Goal: Task Accomplishment & Management: Manage account settings

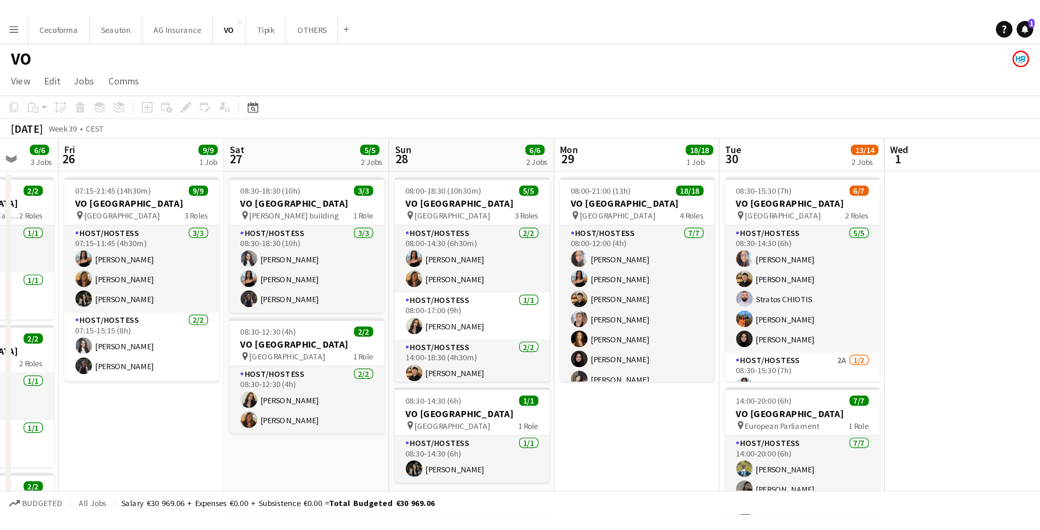
scroll to position [0, 257]
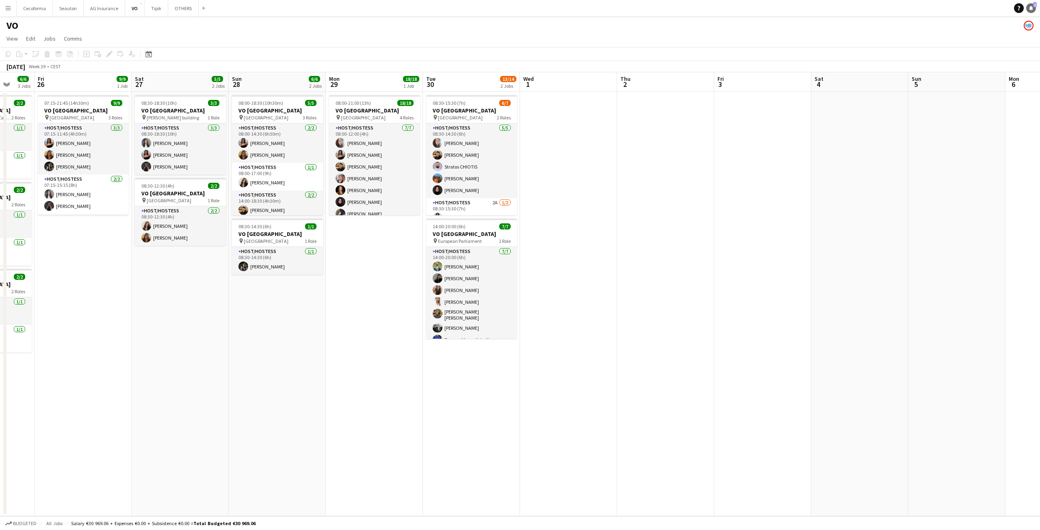
click at [611, 7] on span "1" at bounding box center [1036, 4] width 4 height 5
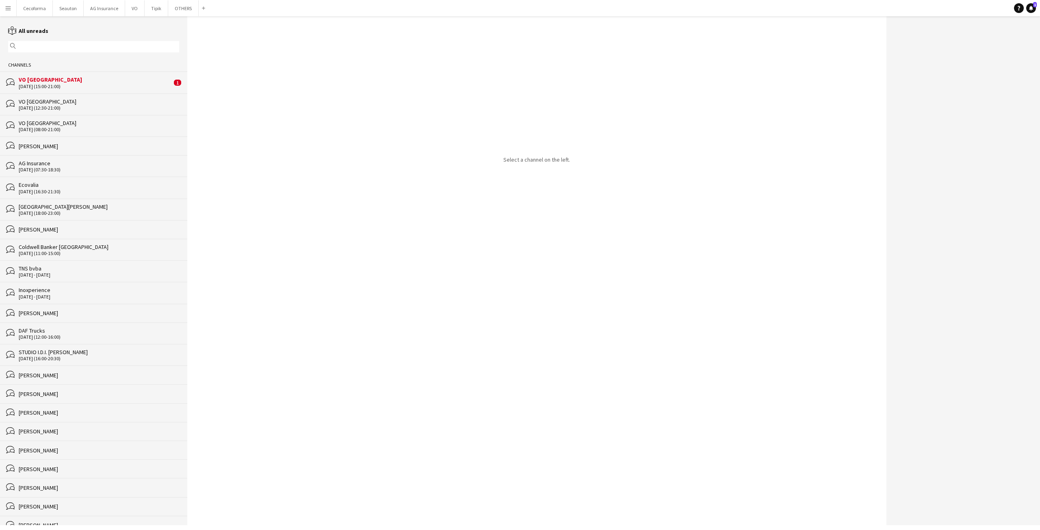
click at [48, 82] on div "VO [GEOGRAPHIC_DATA]" at bounding box center [95, 79] width 153 height 7
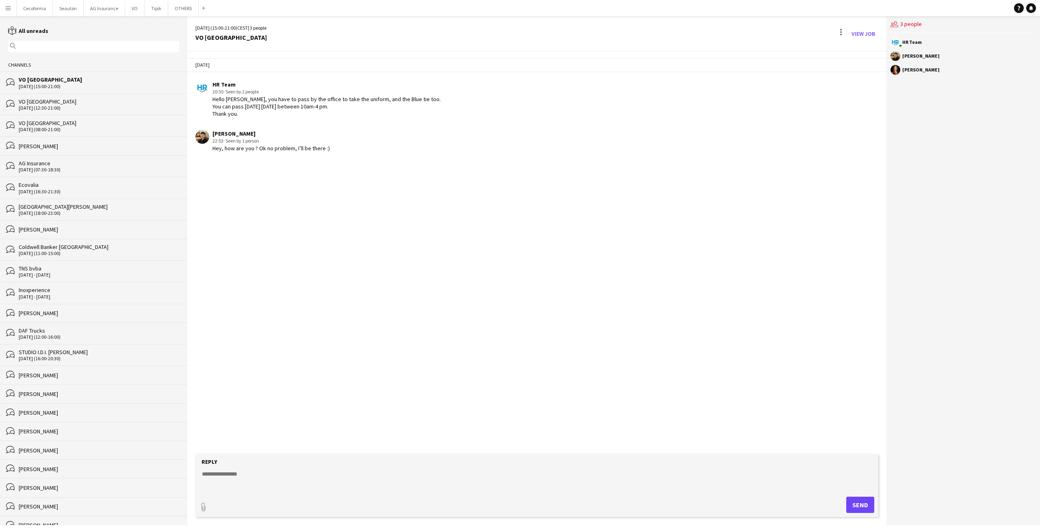
click at [326, 230] on div "Yesterday HR Team 20:55 · Seen by 2 people Hello Noah, you have to pass by the …" at bounding box center [536, 253] width 699 height 403
click at [323, 226] on div "Yesterday HR Team 20:55 · Seen by 2 people Hello Noah, you have to pass by the …" at bounding box center [536, 253] width 699 height 403
click at [611, 149] on app-chat-message "Noah de Carvalho 22:53 · Seen by 1 person Hey, how are you ? Ok no problem, I’l…" at bounding box center [536, 141] width 699 height 30
click at [151, 11] on button "Tipik Close" at bounding box center [157, 8] width 24 height 16
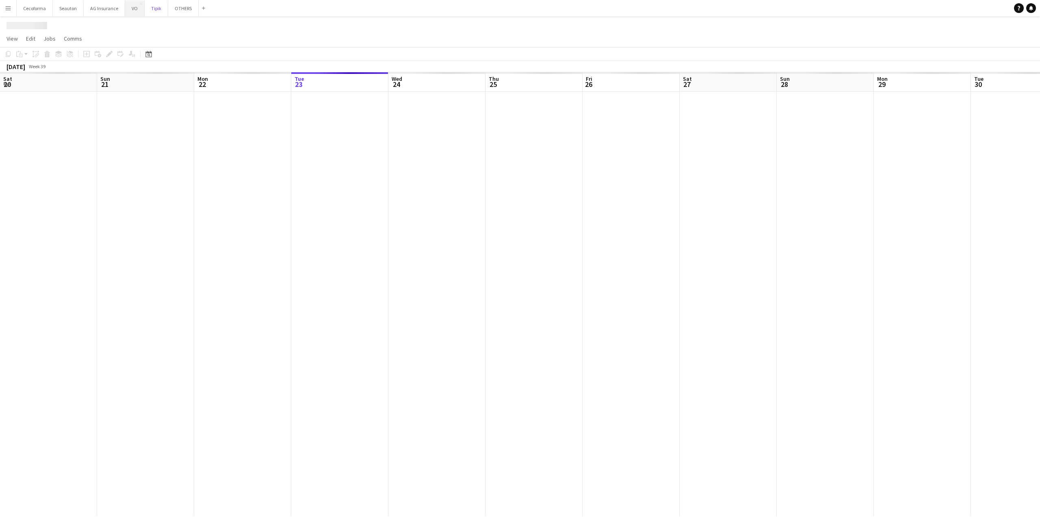
scroll to position [0, 194]
click at [128, 10] on button "VO Close" at bounding box center [135, 8] width 20 height 16
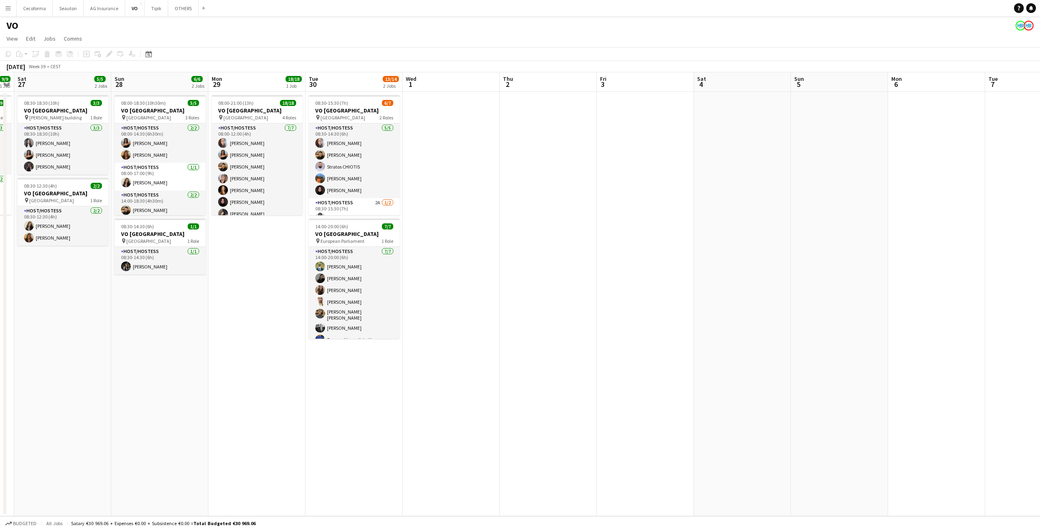
scroll to position [0, 276]
drag, startPoint x: 869, startPoint y: 234, endPoint x: 399, endPoint y: 300, distance: 474.9
click at [399, 293] on app-calendar-viewport "Wed 24 Thu 25 6/6 3 Jobs Fri 26 9/9 1 Job Sat 27 5/5 2 Jobs Sun 28 6/6 2 Jobs M…" at bounding box center [520, 294] width 1040 height 444
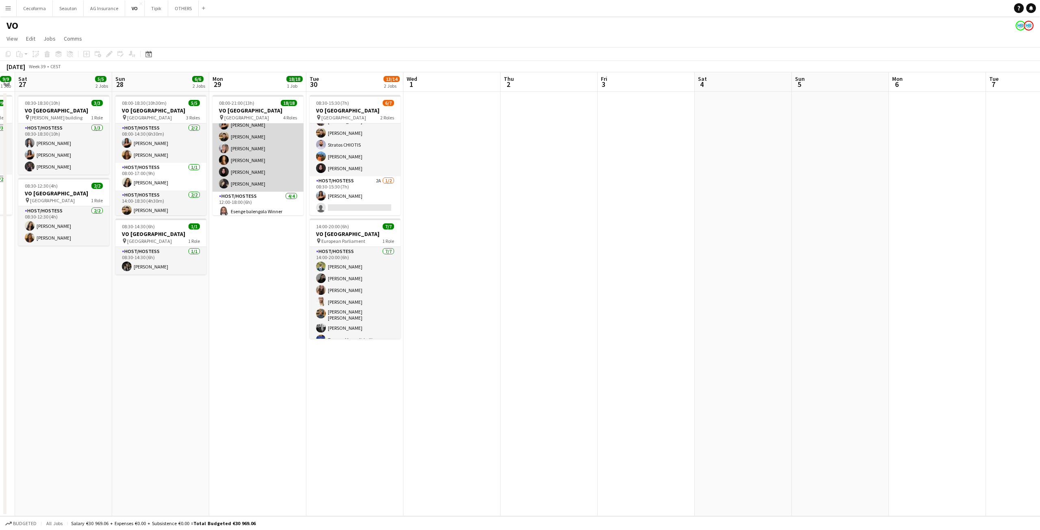
scroll to position [81, 0]
click at [270, 180] on app-card-role "Host/Hostess 4/4 12:00-18:00 (6h) Esenge balengola Winner Lina Louissi Yuliya H…" at bounding box center [258, 172] width 91 height 63
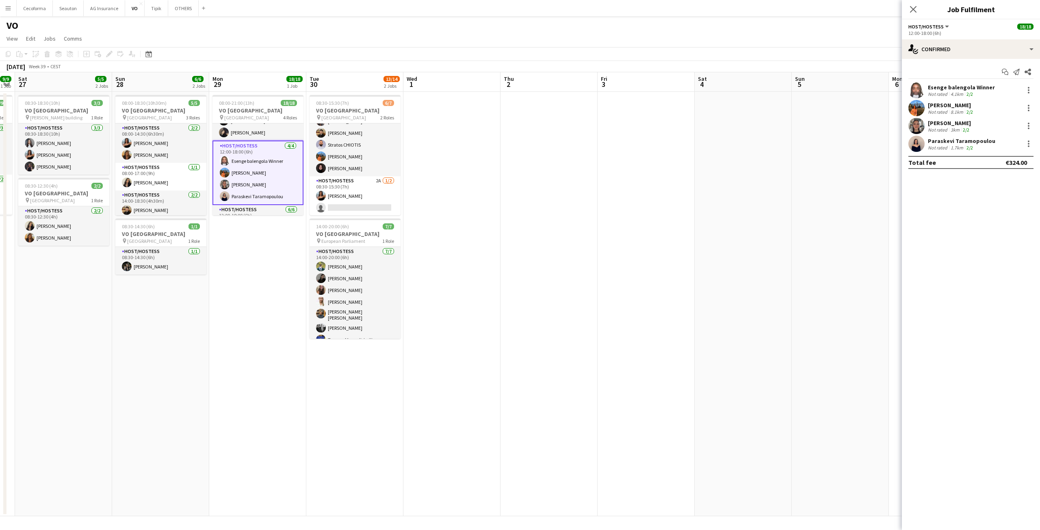
click at [237, 148] on app-calendar-viewport "Wed 24 Thu 25 6/6 3 Jobs Fri 26 9/9 1 Job Sat 27 5/5 2 Jobs Sun 28 6/6 2 Jobs M…" at bounding box center [520, 294] width 1040 height 444
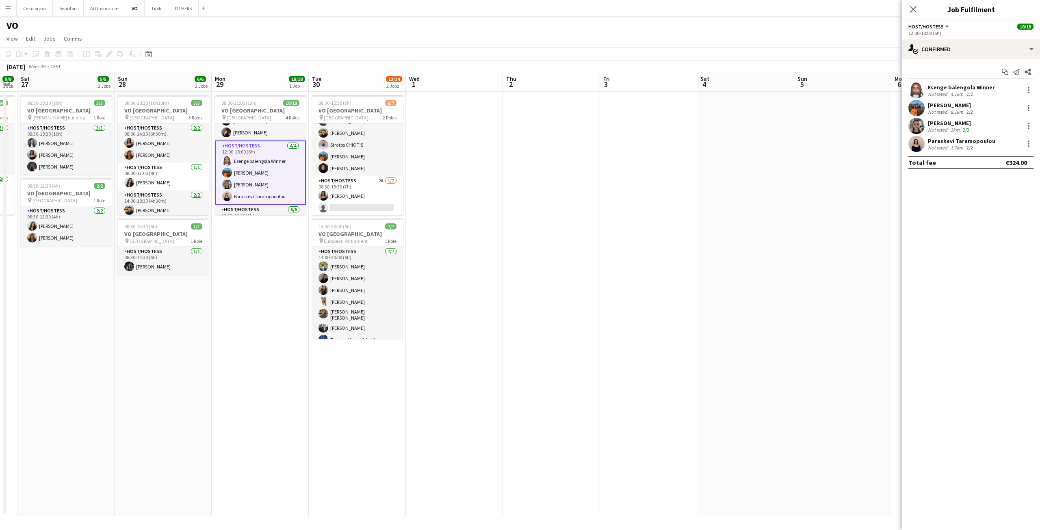
click at [241, 153] on app-card-role "Host/Hostess 4/4 12:00-18:00 (6h) Esenge balengola Winner Lina Louissi Yuliya H…" at bounding box center [260, 173] width 91 height 65
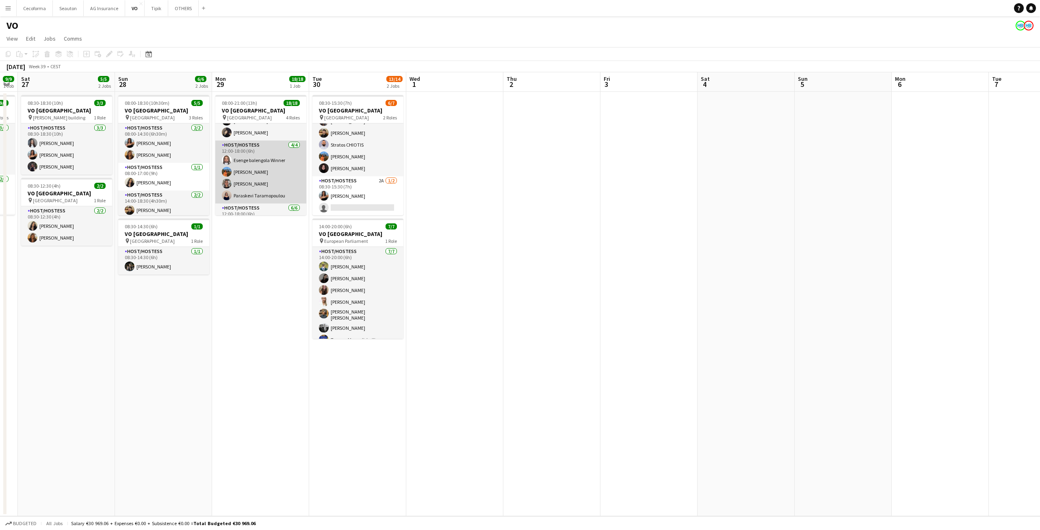
click at [238, 161] on app-card-role "Host/Hostess 4/4 12:00-18:00 (6h) Esenge balengola Winner Lina Louissi Yuliya H…" at bounding box center [260, 172] width 91 height 63
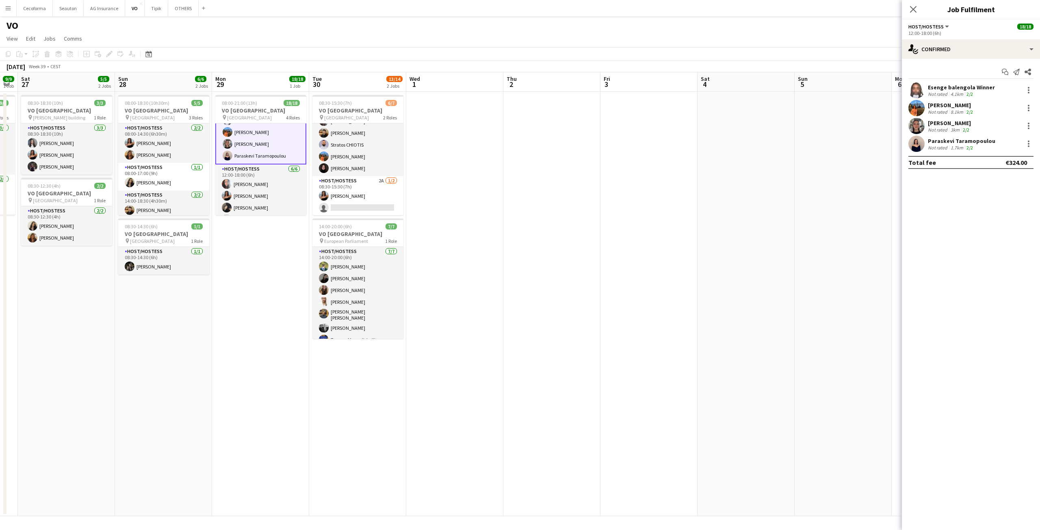
scroll to position [41, 0]
click at [250, 192] on app-card-role "Host/Hostess 4/4 12:00-18:00 (6h) Esenge balengola Winner Lina Louissi Yuliya H…" at bounding box center [260, 213] width 91 height 65
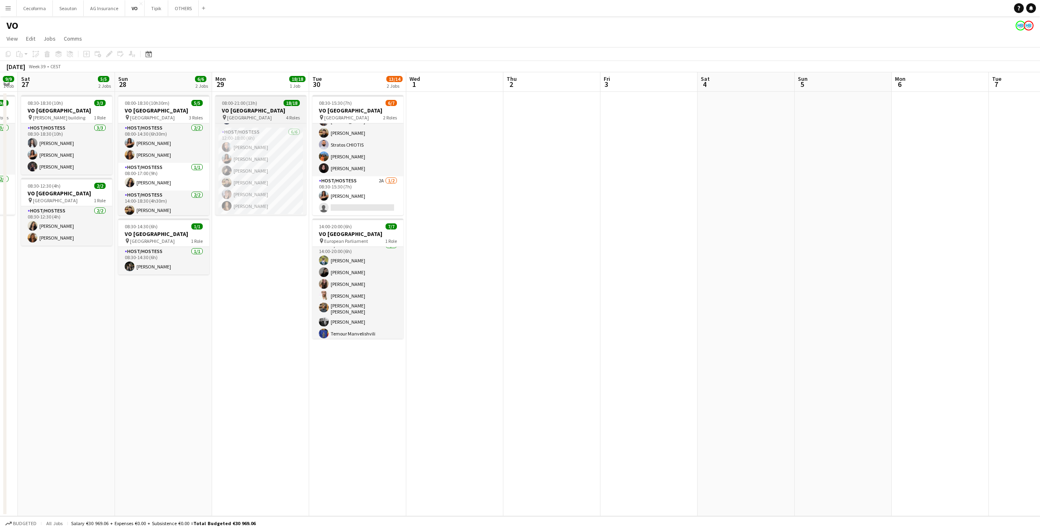
scroll to position [183, 0]
click at [261, 205] on app-card-role "Host/Hostess 1/1 12:00-21:00 (9h) Vultaggio Inès" at bounding box center [260, 202] width 91 height 28
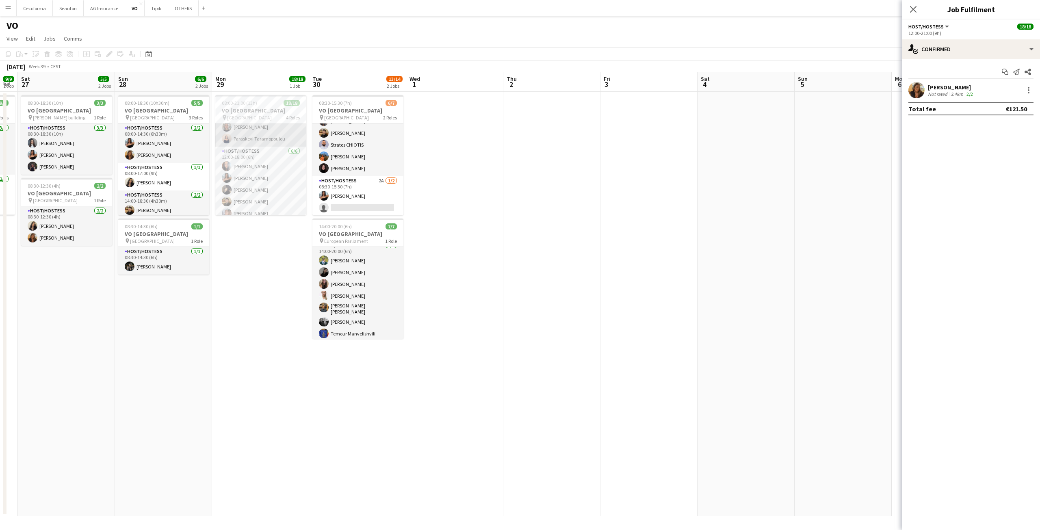
scroll to position [98, 0]
click at [271, 148] on app-card-role "Host/Hostess 4/4 12:00-18:00 (6h) Esenge balengola Winner Lina Louissi Yuliya H…" at bounding box center [260, 155] width 91 height 63
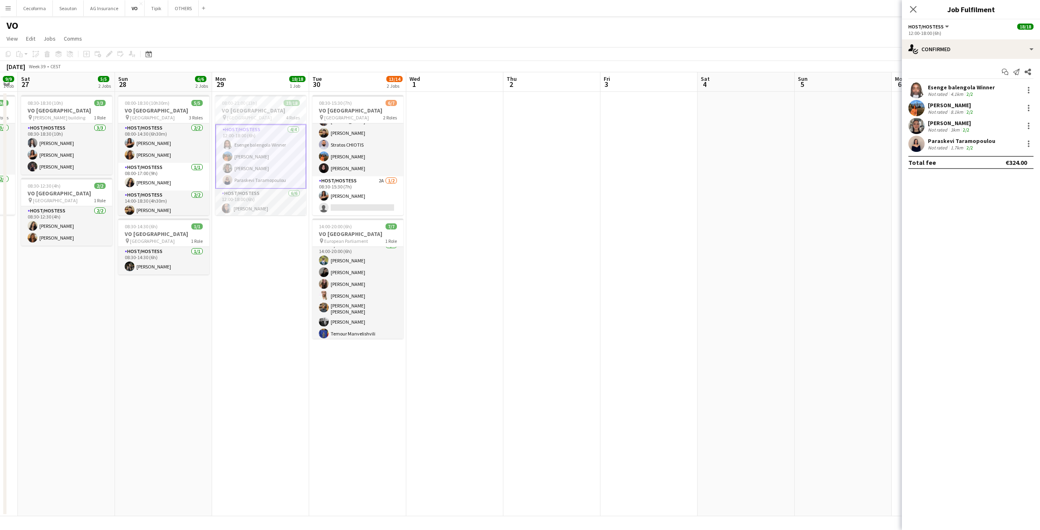
click at [243, 108] on h3 "VO [GEOGRAPHIC_DATA]" at bounding box center [260, 110] width 91 height 7
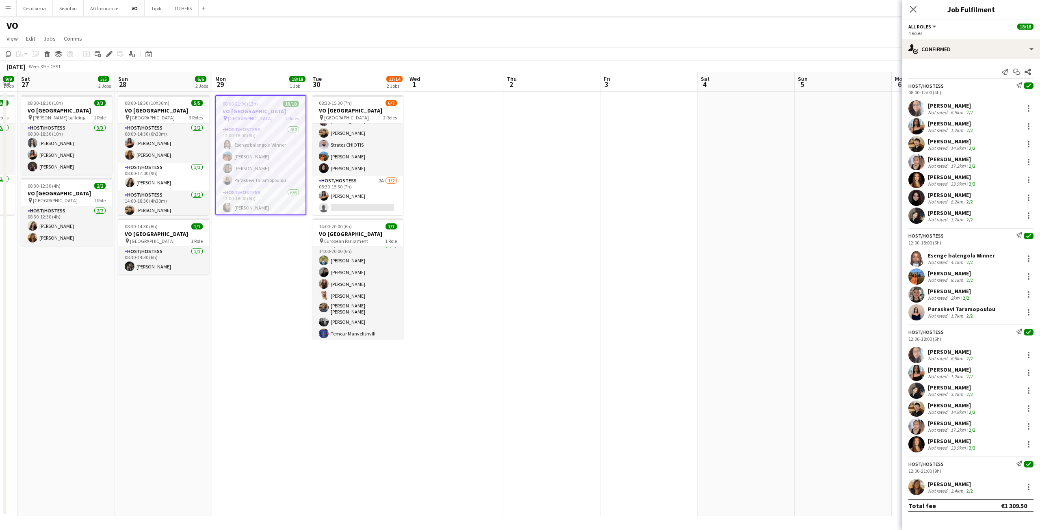
scroll to position [0, 273]
click at [257, 150] on app-card-role "Host/Hostess 4/4 12:00-18:00 (6h) Esenge balengola Winner Lina Louissi Yuliya H…" at bounding box center [261, 156] width 89 height 63
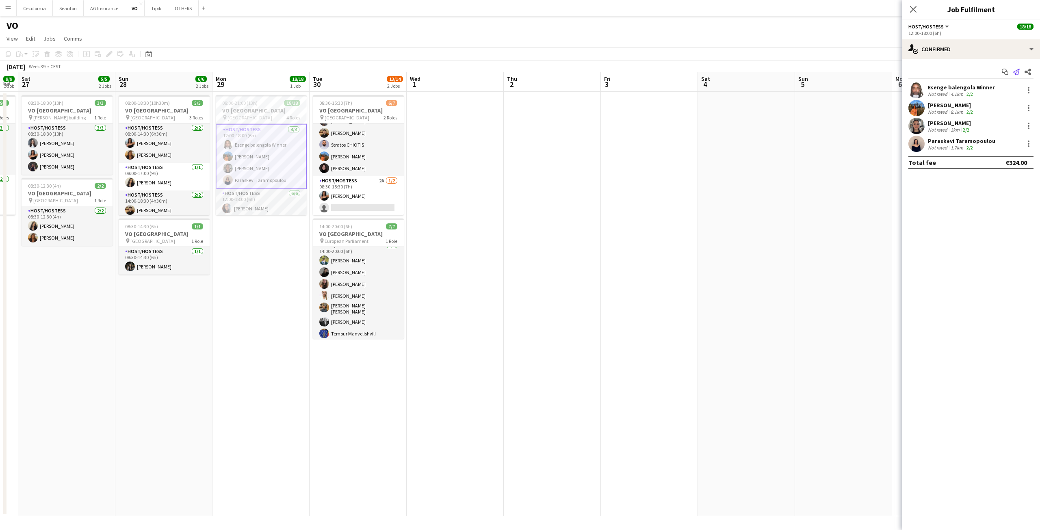
click at [611, 69] on icon "Send notification" at bounding box center [1017, 72] width 7 height 7
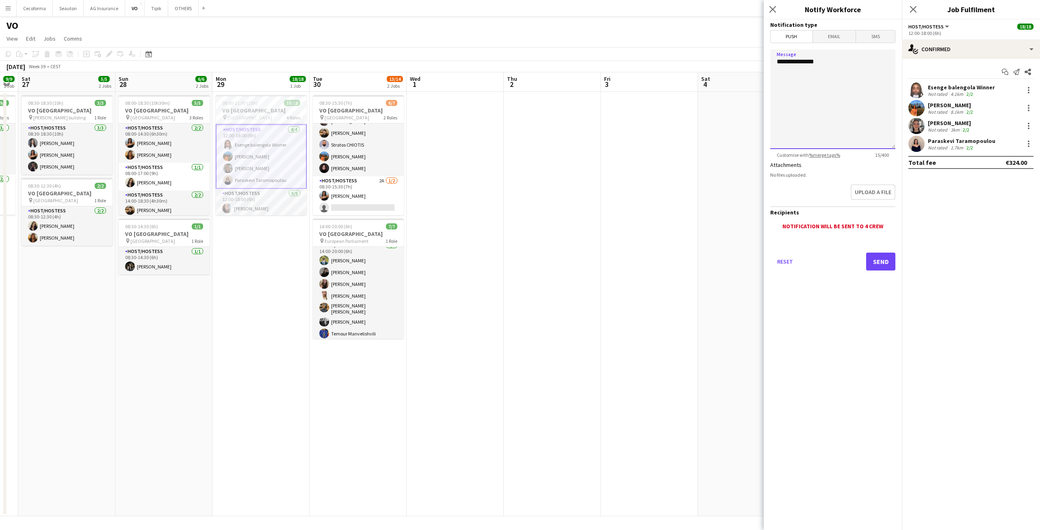
drag, startPoint x: 829, startPoint y: 85, endPoint x: 828, endPoint y: 81, distance: 4.1
click at [611, 81] on textarea "**********" at bounding box center [833, 100] width 125 height 100
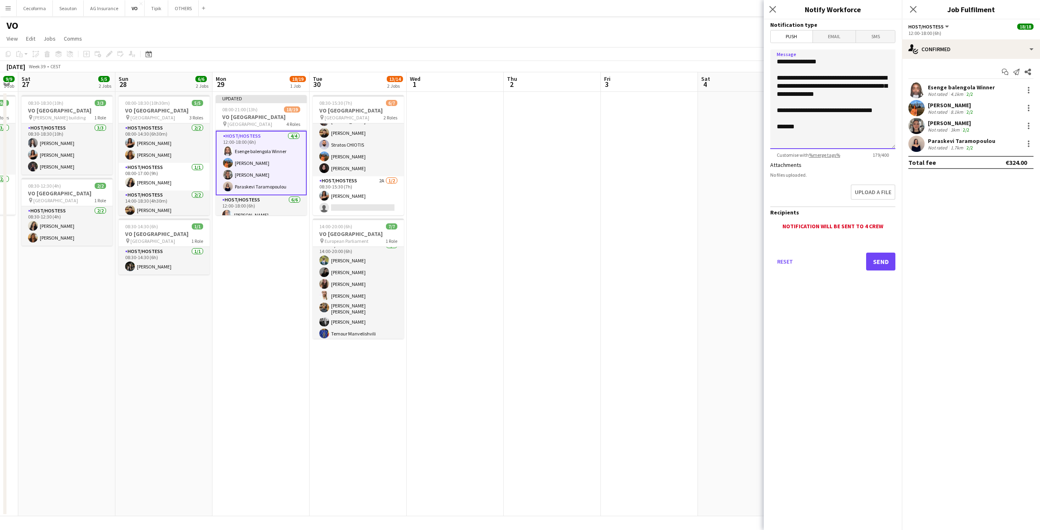
type textarea "**********"
click at [611, 35] on span "Email" at bounding box center [834, 36] width 43 height 12
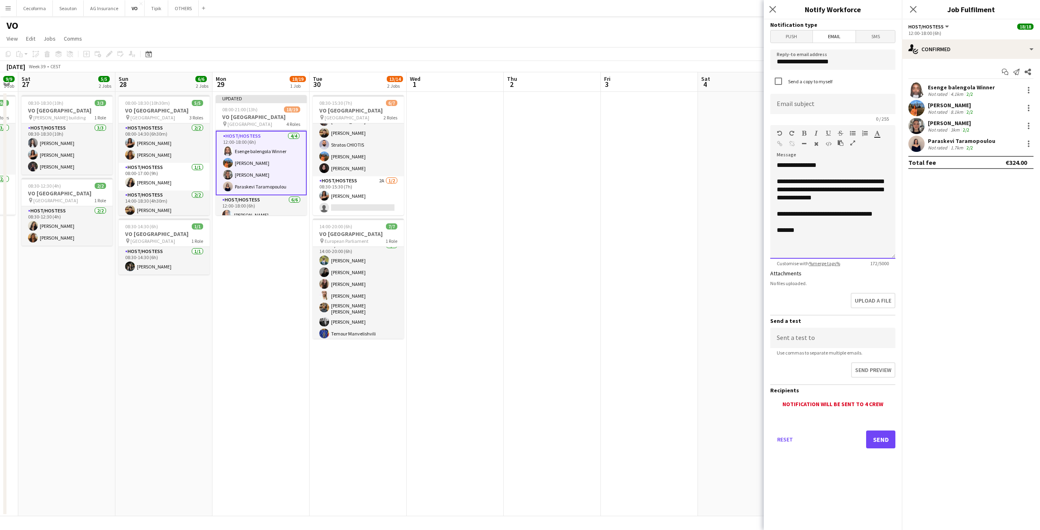
click at [611, 190] on div "**********" at bounding box center [833, 210] width 125 height 98
click at [611, 238] on div "**********" at bounding box center [833, 210] width 125 height 98
click at [611, 244] on div "*******" at bounding box center [830, 240] width 106 height 8
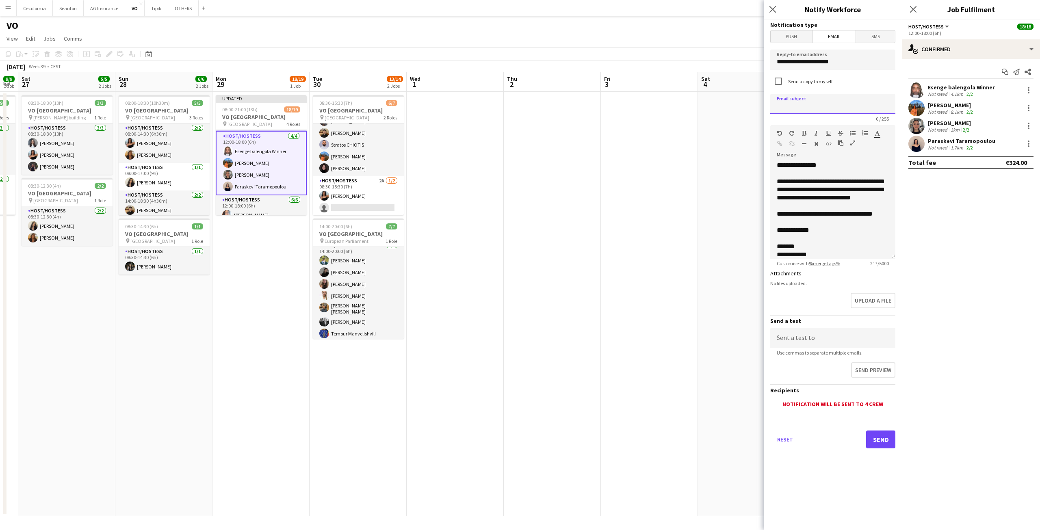
click at [611, 102] on input at bounding box center [833, 104] width 125 height 20
type input "**********"
click at [611, 217] on div "**********" at bounding box center [833, 210] width 125 height 98
click at [611, 205] on div "**********" at bounding box center [833, 210] width 125 height 98
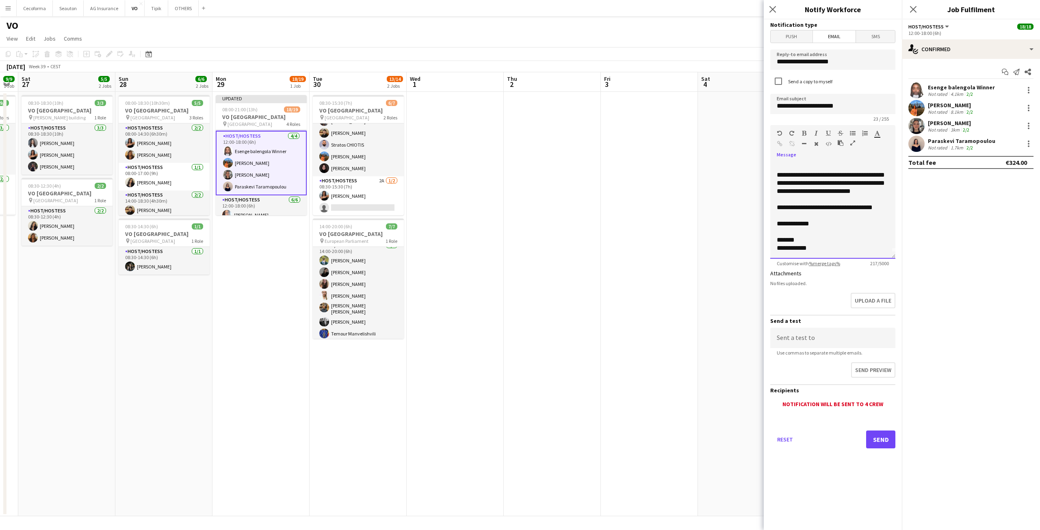
click at [611, 205] on div "**********" at bounding box center [833, 210] width 125 height 98
click at [611, 230] on div "**********" at bounding box center [833, 210] width 125 height 98
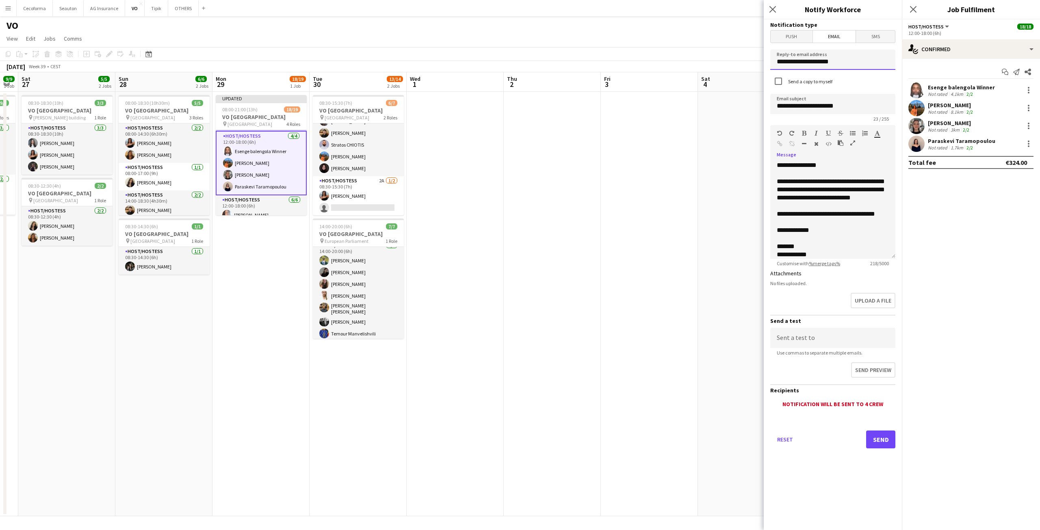
click at [611, 66] on input "**********" at bounding box center [833, 60] width 125 height 20
drag, startPoint x: 849, startPoint y: 64, endPoint x: 756, endPoint y: 65, distance: 92.3
click at [611, 65] on body "Menu Boards Boards Boards All jobs Status Workforce Workforce My Workforce Recr…" at bounding box center [520, 265] width 1040 height 530
click at [611, 61] on input "**********" at bounding box center [833, 60] width 125 height 20
click at [611, 64] on input "**********" at bounding box center [833, 60] width 125 height 20
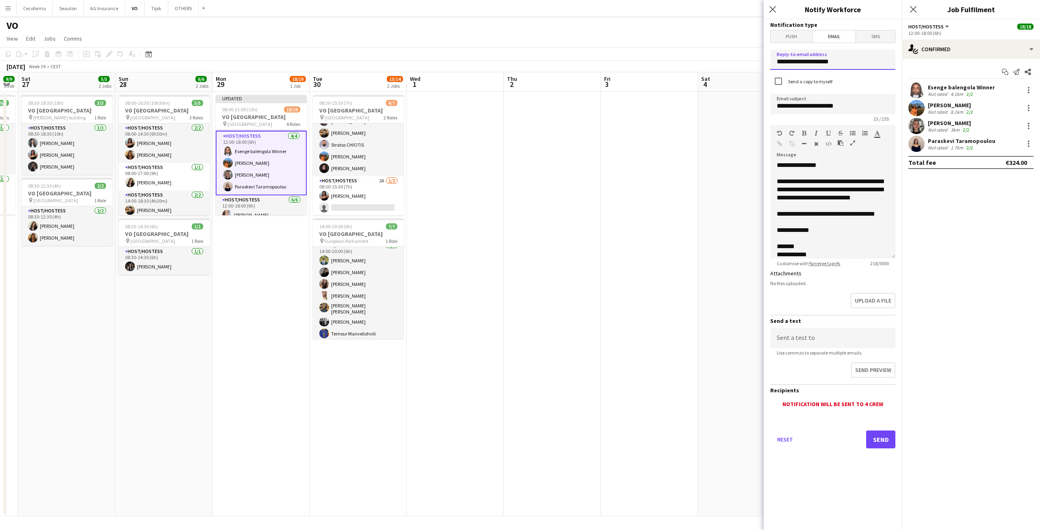
type input "**********"
click at [611, 293] on button "Send" at bounding box center [880, 440] width 29 height 18
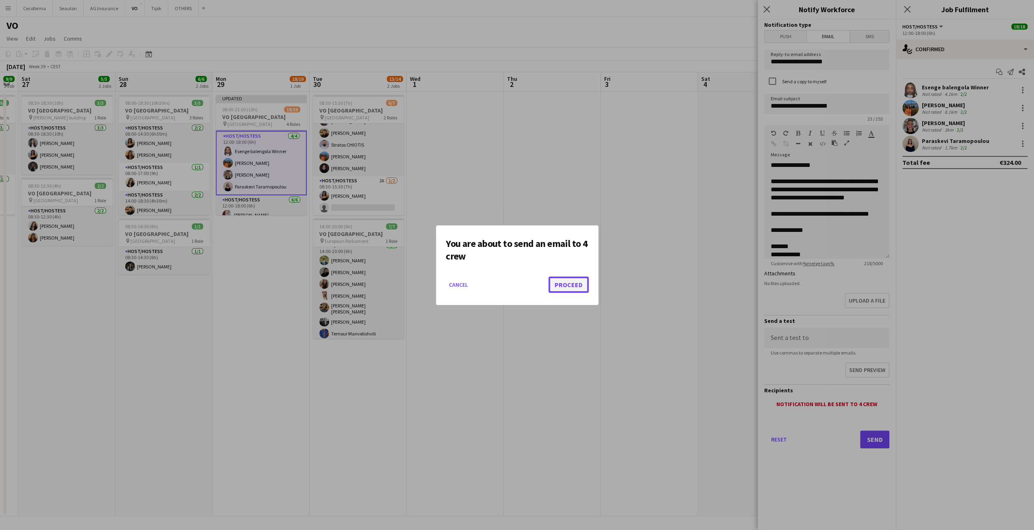
click at [567, 284] on button "Proceed" at bounding box center [569, 285] width 40 height 16
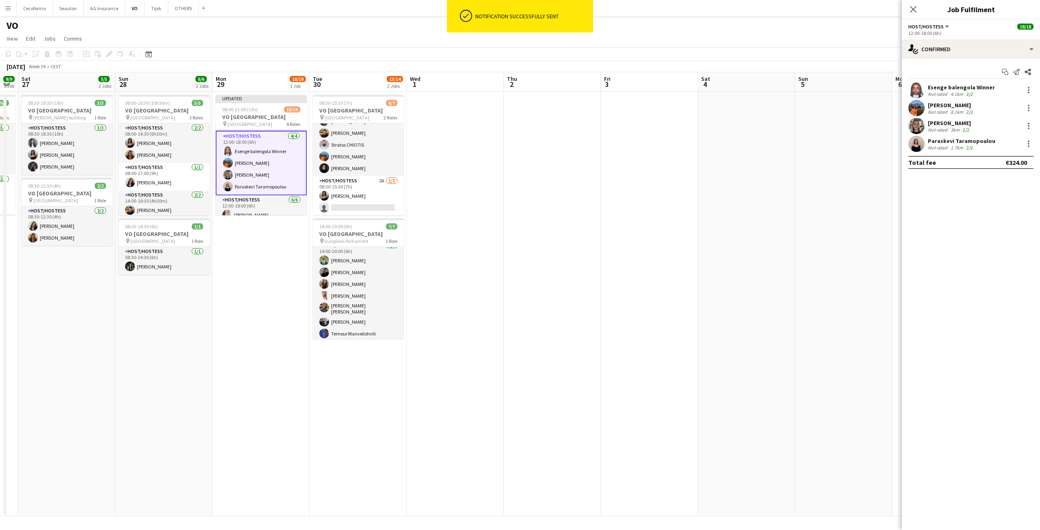
click at [611, 293] on app-date-cell at bounding box center [649, 304] width 97 height 425
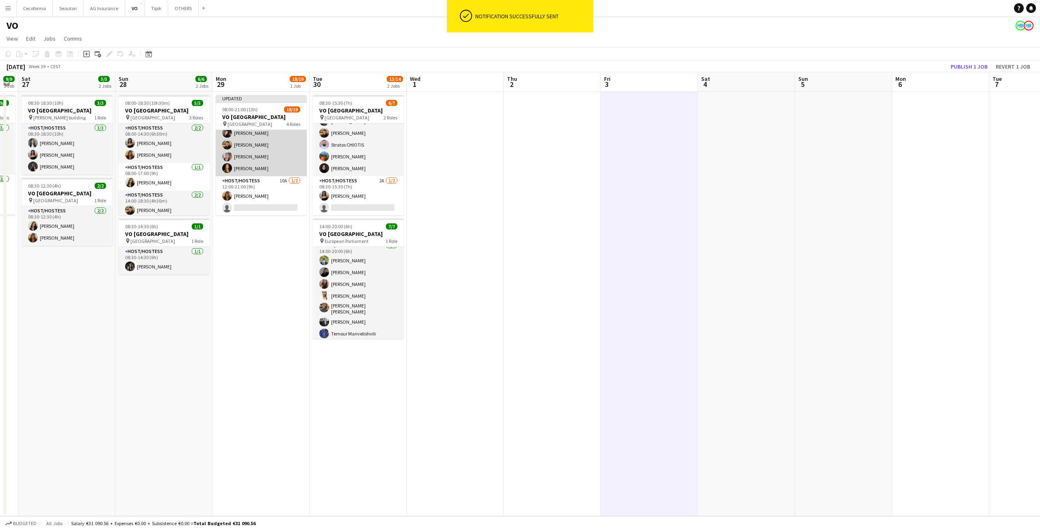
scroll to position [120, 0]
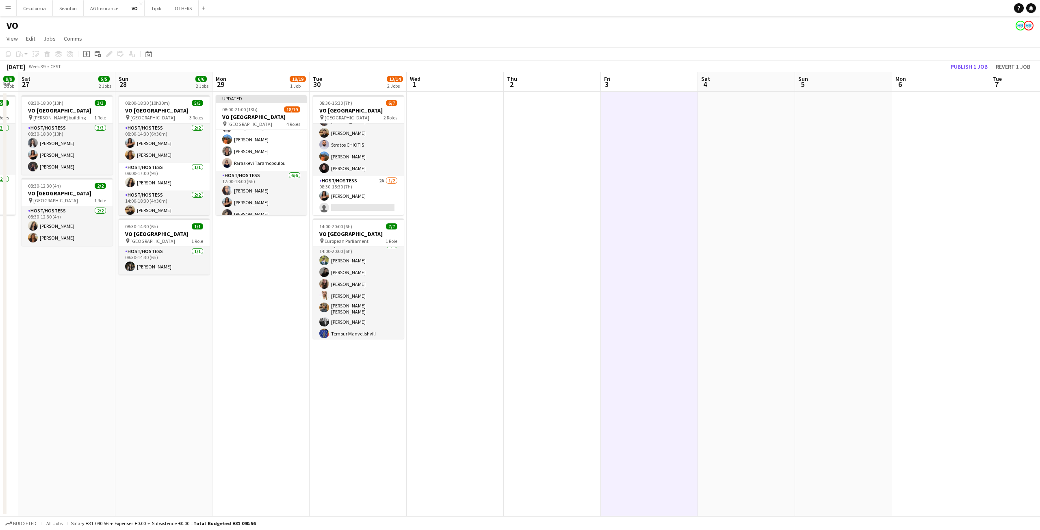
click at [269, 293] on app-date-cell "Updated 08:00-21:00 (13h) 18/19 VO Europe pin UR Square 4 Roles Host/Hostess 7/…" at bounding box center [261, 304] width 97 height 425
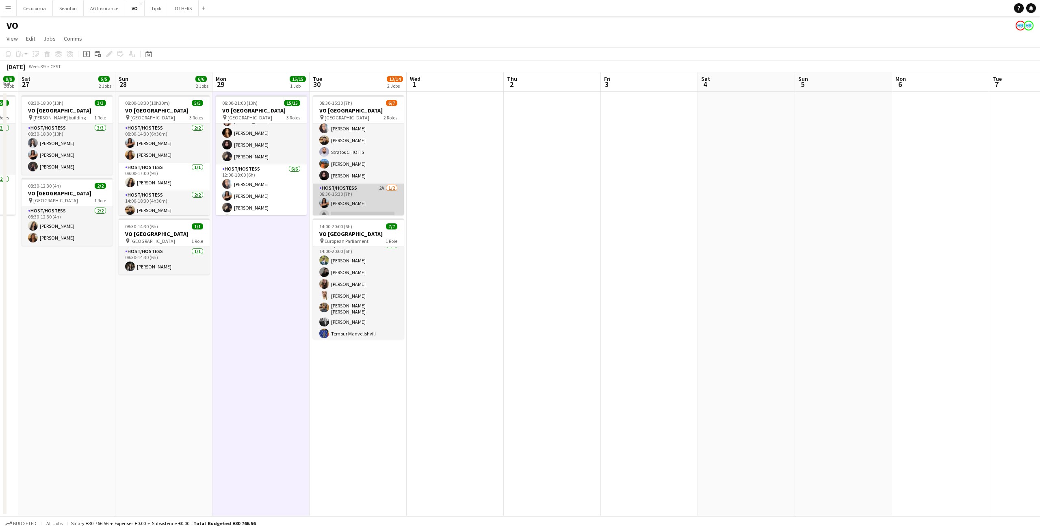
scroll to position [22, 0]
click at [364, 151] on app-card-role "Host/Hostess 5/5 08:30-14:30 (6h) Dalia Louissi Noah de Carvalho Stratos CHIOTI…" at bounding box center [358, 139] width 91 height 75
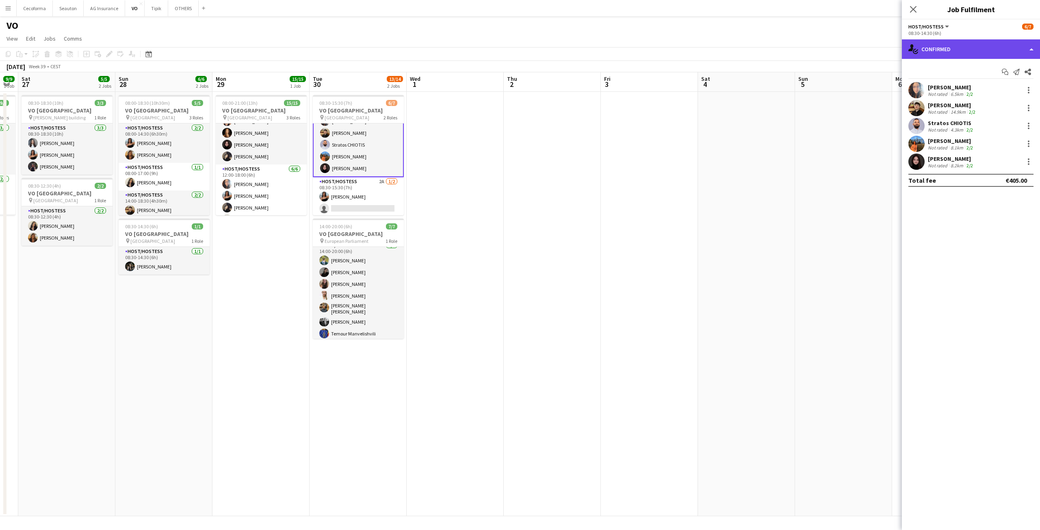
click at [611, 54] on div "single-neutral-actions-check-2 Confirmed" at bounding box center [971, 49] width 138 height 20
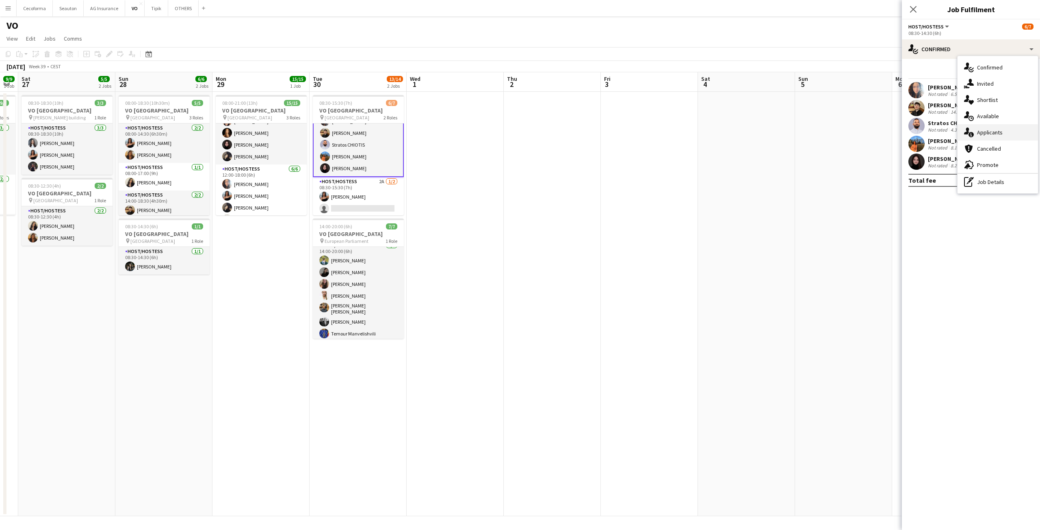
click at [611, 129] on span "Applicants" at bounding box center [990, 132] width 26 height 7
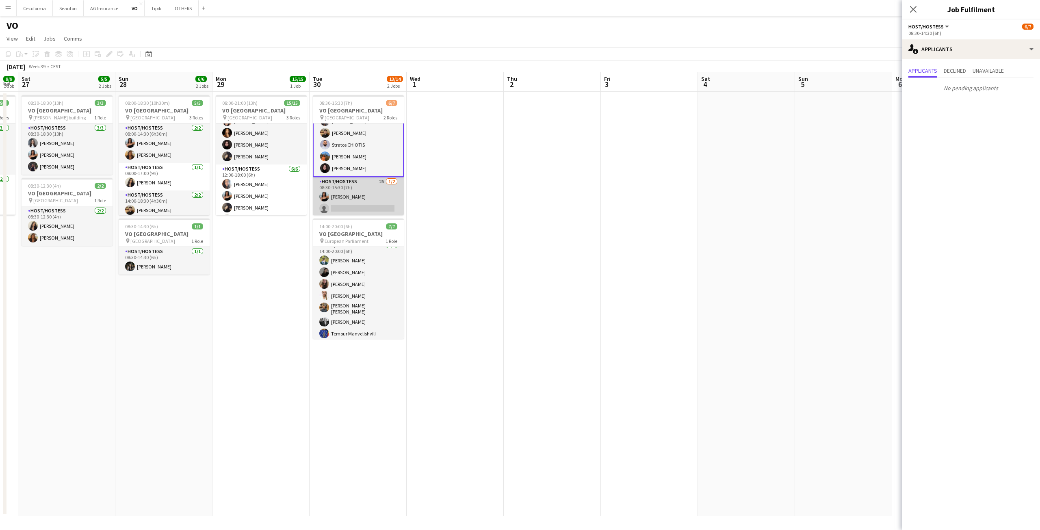
click at [372, 185] on app-card-role "Host/Hostess 2A 1/2 08:30-15:30 (7h) Jessica Petrovski single-neutral-actions" at bounding box center [358, 196] width 91 height 39
click at [611, 7] on icon at bounding box center [914, 9] width 8 height 8
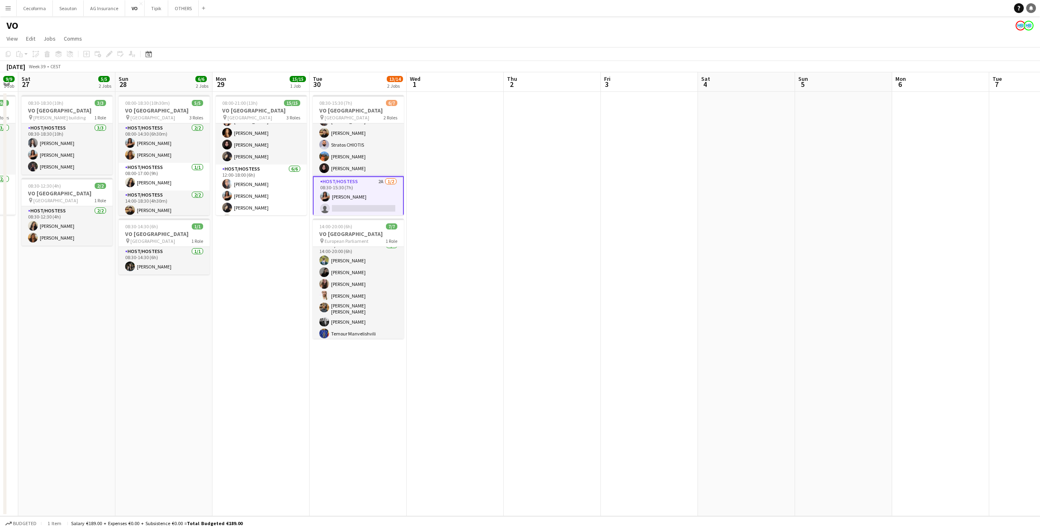
click at [611, 11] on link "Notifications" at bounding box center [1032, 8] width 10 height 10
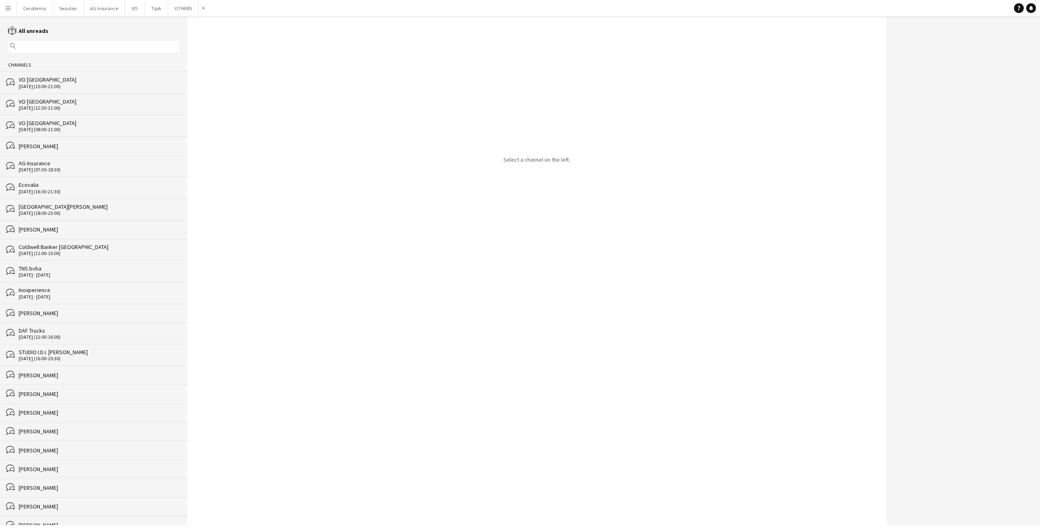
click at [42, 111] on div "bubbles VO Europe 25-09-2025 (12:30-21:00)" at bounding box center [93, 104] width 187 height 22
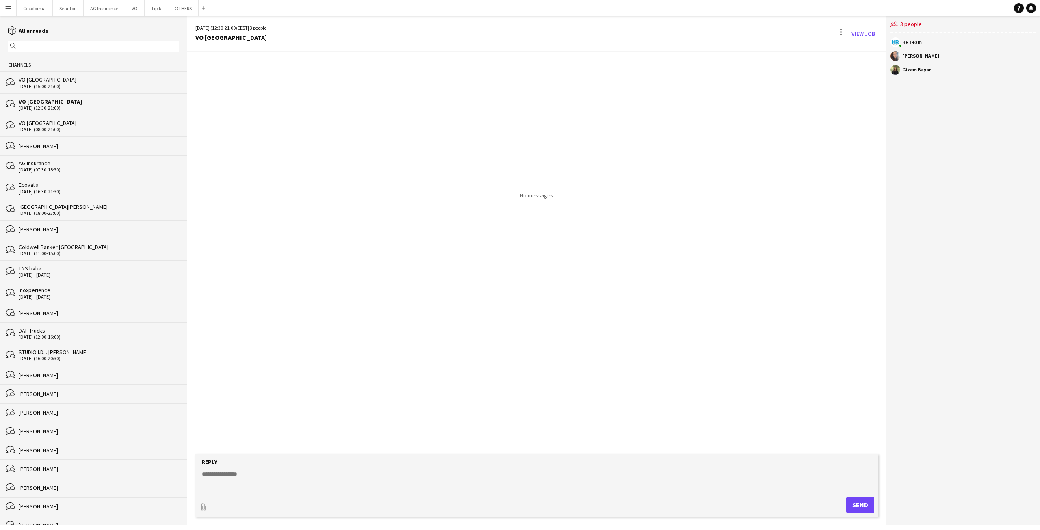
click at [48, 102] on div "VO [GEOGRAPHIC_DATA]" at bounding box center [99, 101] width 161 height 7
click at [54, 81] on div "VO [GEOGRAPHIC_DATA]" at bounding box center [99, 79] width 161 height 7
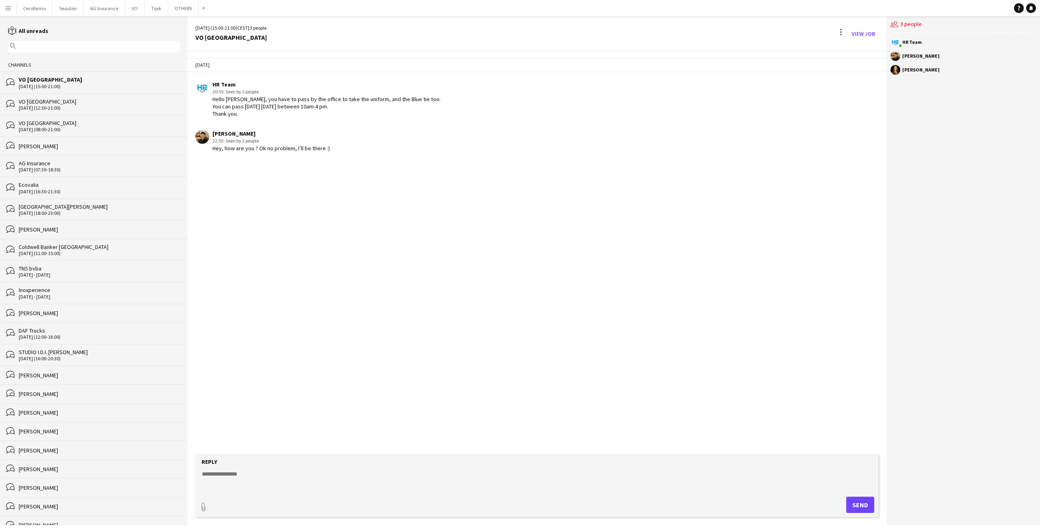
click at [43, 124] on div "VO [GEOGRAPHIC_DATA]" at bounding box center [99, 122] width 161 height 7
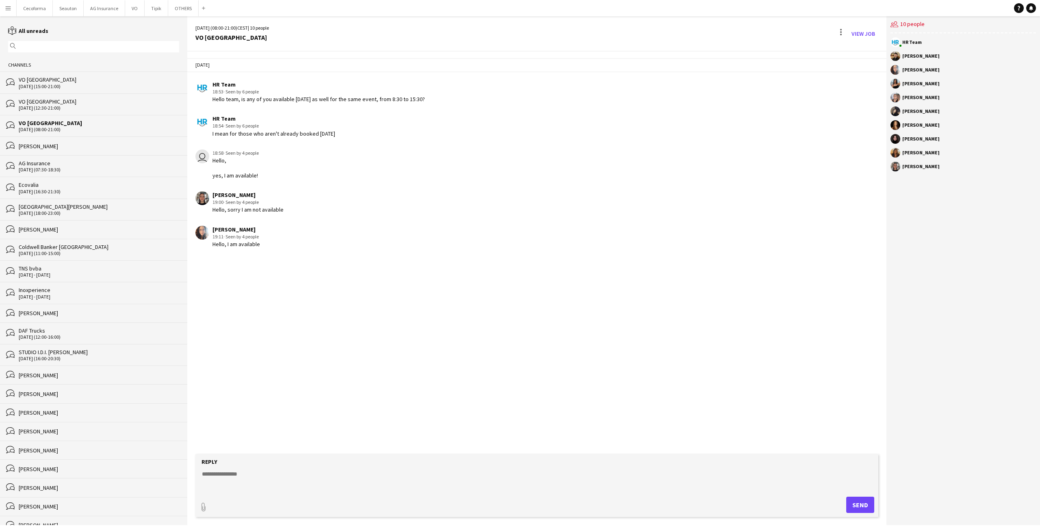
click at [231, 291] on div "Yesterday HR Team 18:53 · Seen by 6 people Hello team, is any of you available …" at bounding box center [536, 253] width 699 height 403
click at [11, 9] on app-icon "Menu" at bounding box center [8, 8] width 7 height 7
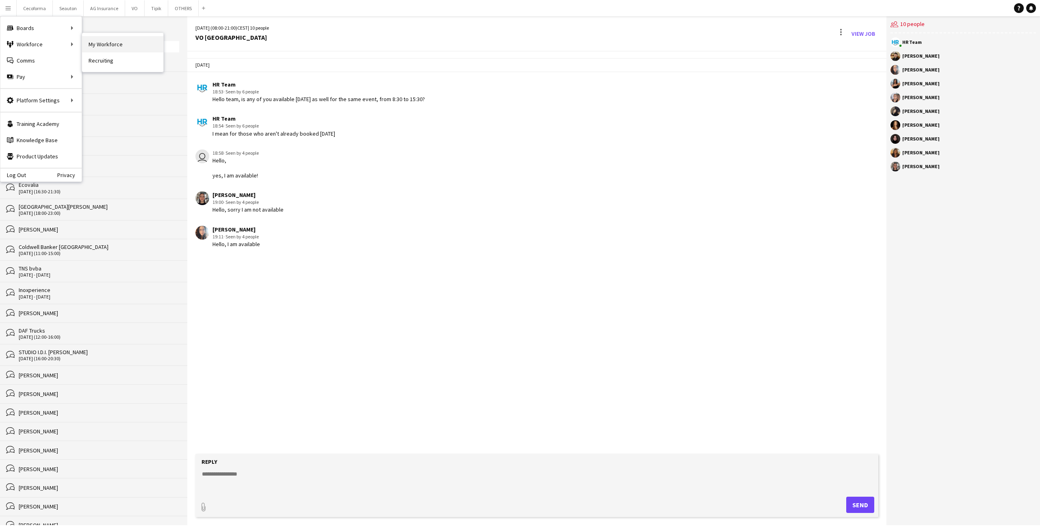
click at [106, 47] on link "My Workforce" at bounding box center [122, 44] width 81 height 16
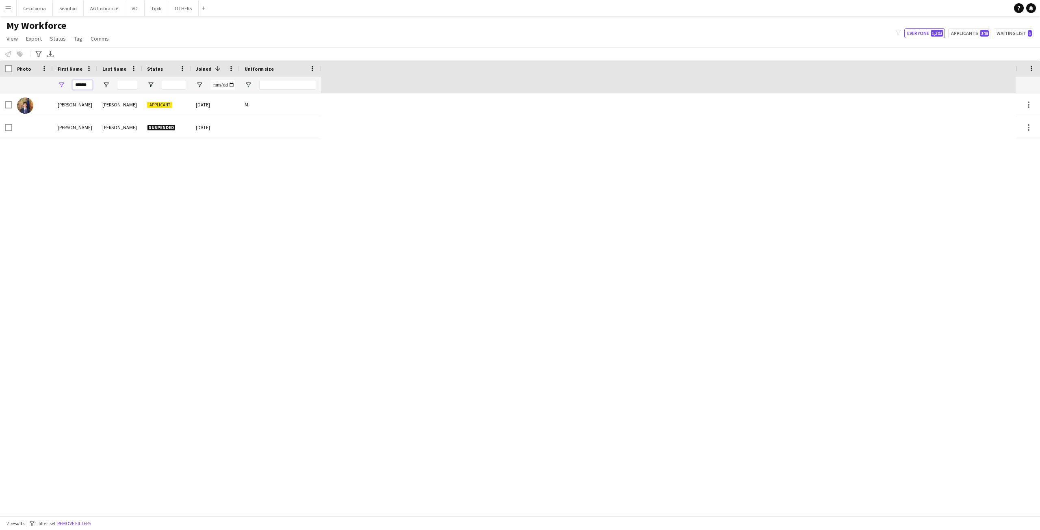
drag, startPoint x: 89, startPoint y: 86, endPoint x: 11, endPoint y: 80, distance: 78.2
click at [12, 80] on div "******" at bounding box center [160, 85] width 321 height 16
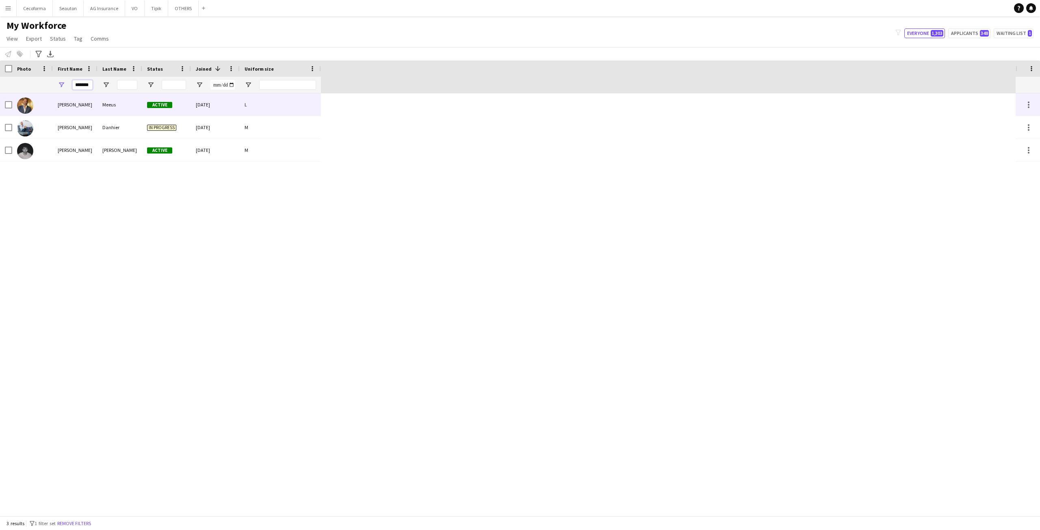
type input "*******"
click at [95, 104] on div "Nicolas" at bounding box center [75, 104] width 45 height 22
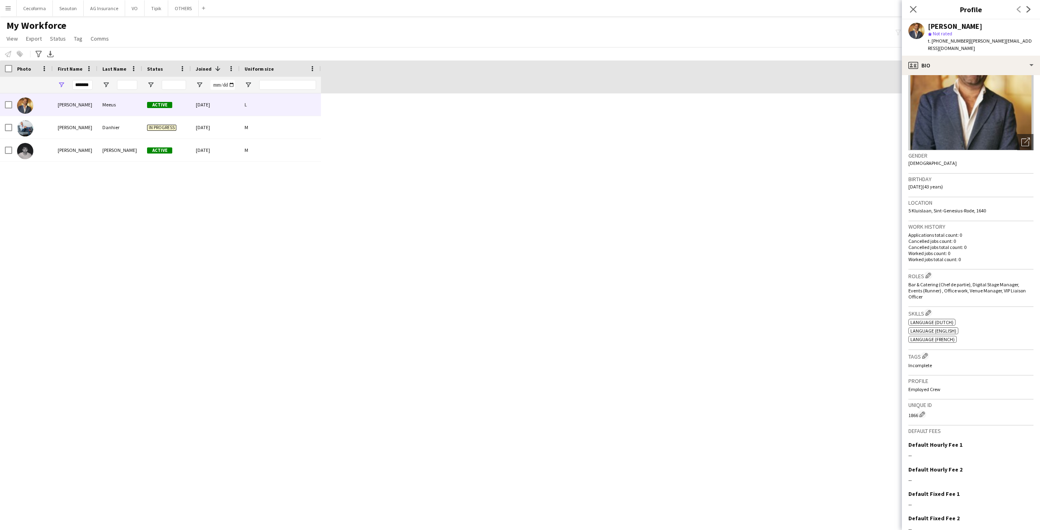
scroll to position [85, 0]
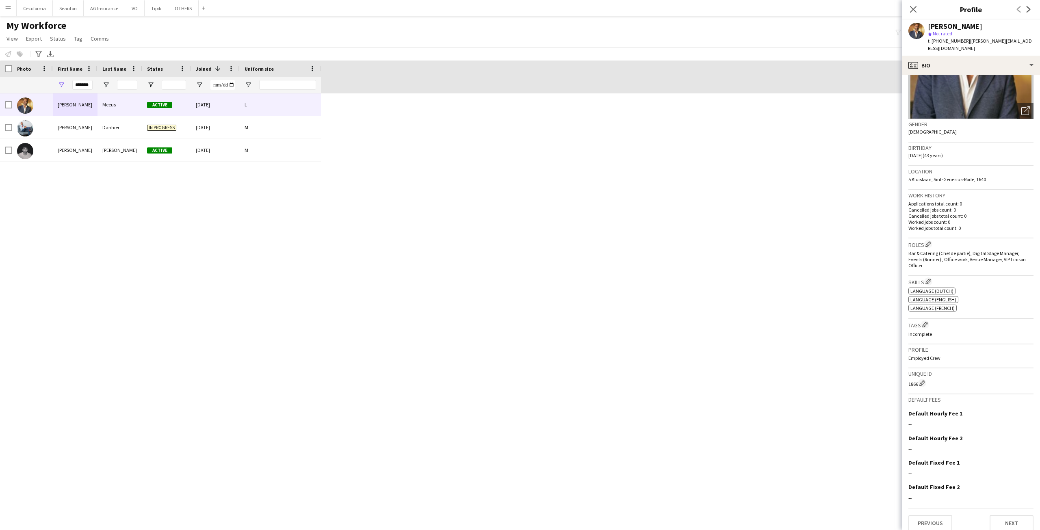
click at [611, 290] on div "Nicolas Meeus Active 03-09-2025 L Nicolas Danhier In progress 09-03-2024 M Nico…" at bounding box center [508, 304] width 1016 height 423
click at [611, 7] on icon "Close pop-in" at bounding box center [914, 9] width 8 height 8
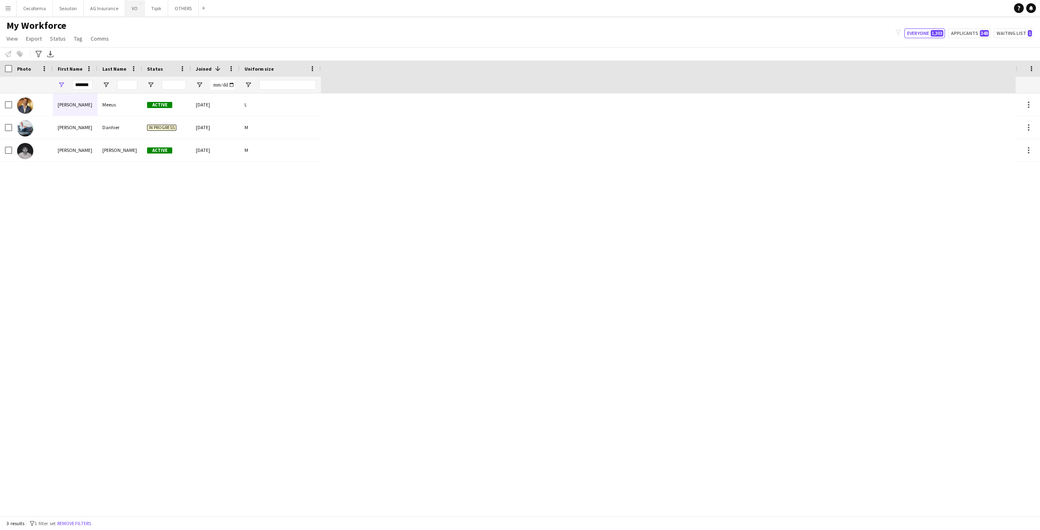
click at [134, 6] on button "VO Close" at bounding box center [135, 8] width 20 height 16
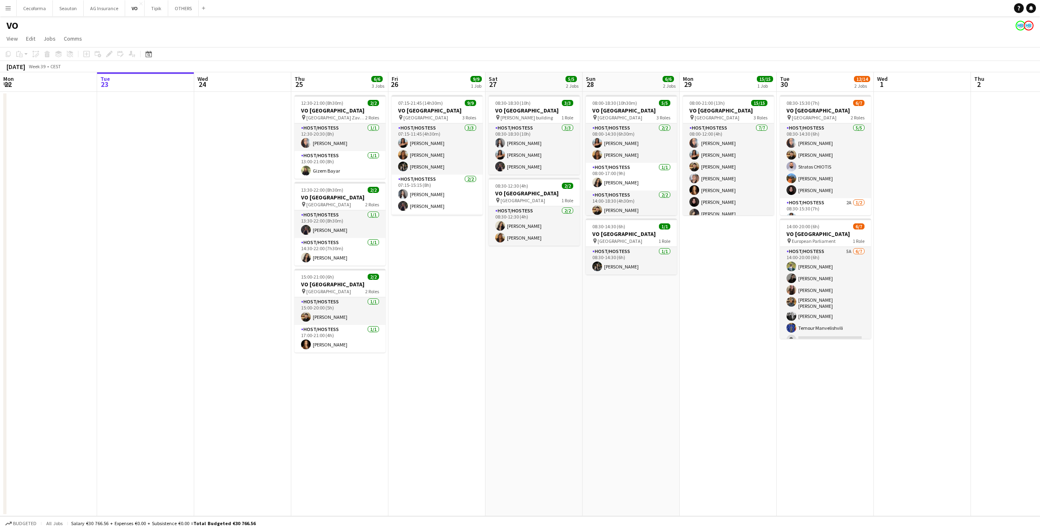
scroll to position [0, 305]
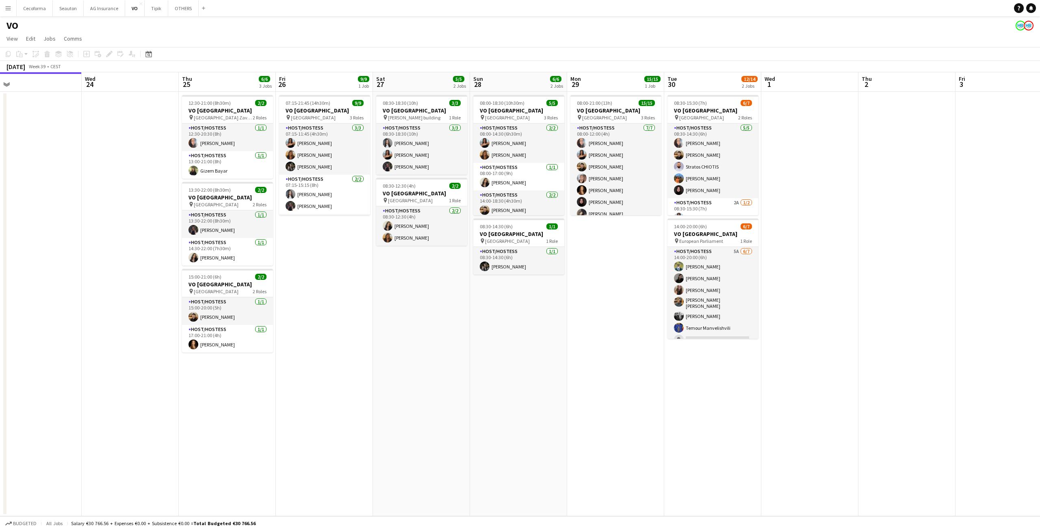
drag, startPoint x: 635, startPoint y: 375, endPoint x: 330, endPoint y: 386, distance: 305.0
click at [330, 293] on app-calendar-viewport "Sat 20 Sun 21 Mon 22 Tue 23 Wed 24 Thu 25 6/6 3 Jobs Fri 26 9/9 1 Job Sat 27 5/…" at bounding box center [520, 294] width 1040 height 444
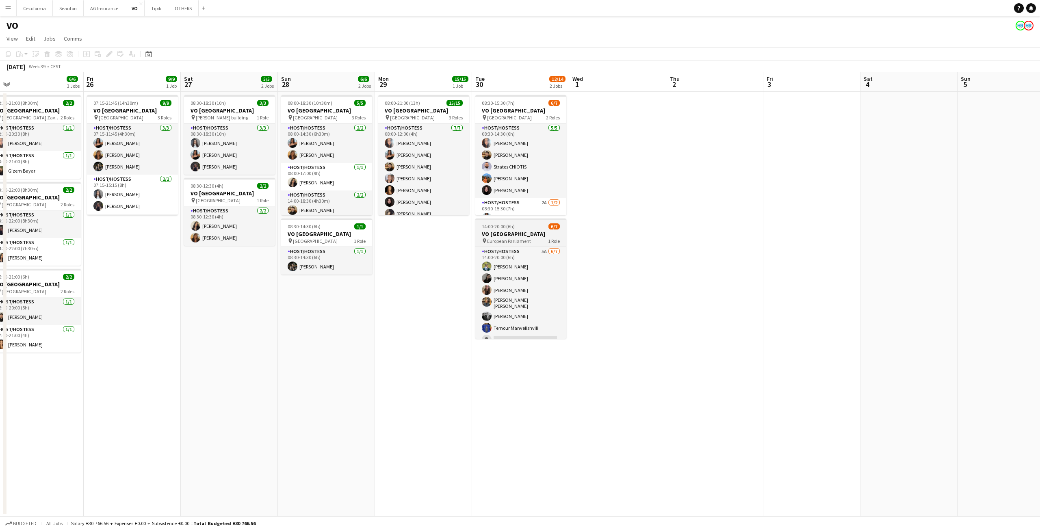
scroll to position [6, 0]
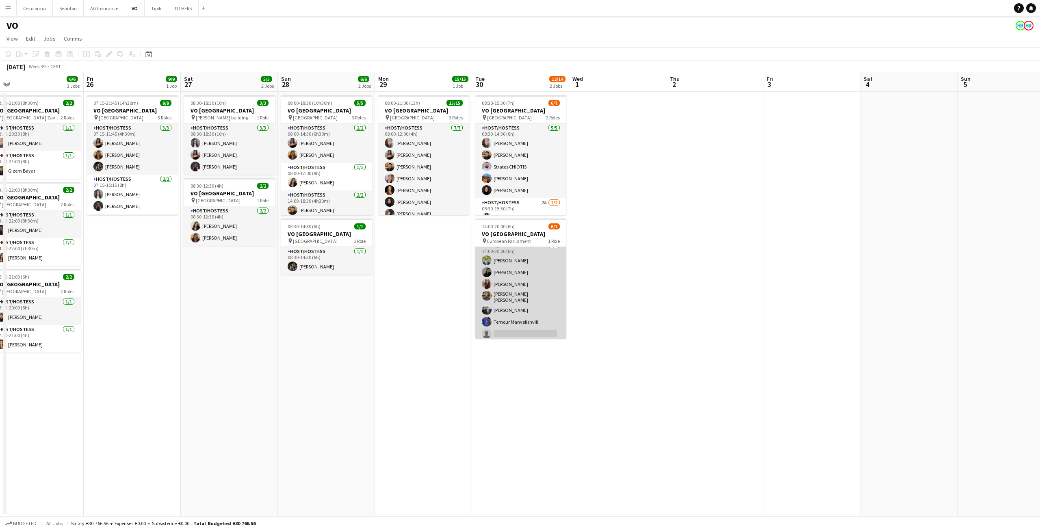
click at [532, 293] on app-card-role "Host/Hostess 5A 6/7 14:00-20:00 (6h) Teresa Monteiro Alina Rapcea Maria Eduarda…" at bounding box center [521, 291] width 91 height 101
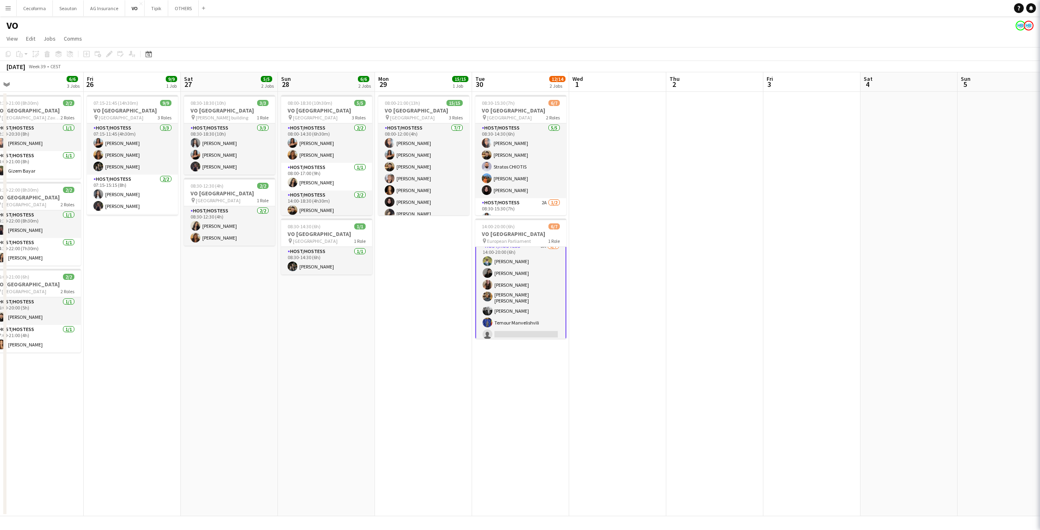
scroll to position [7, 0]
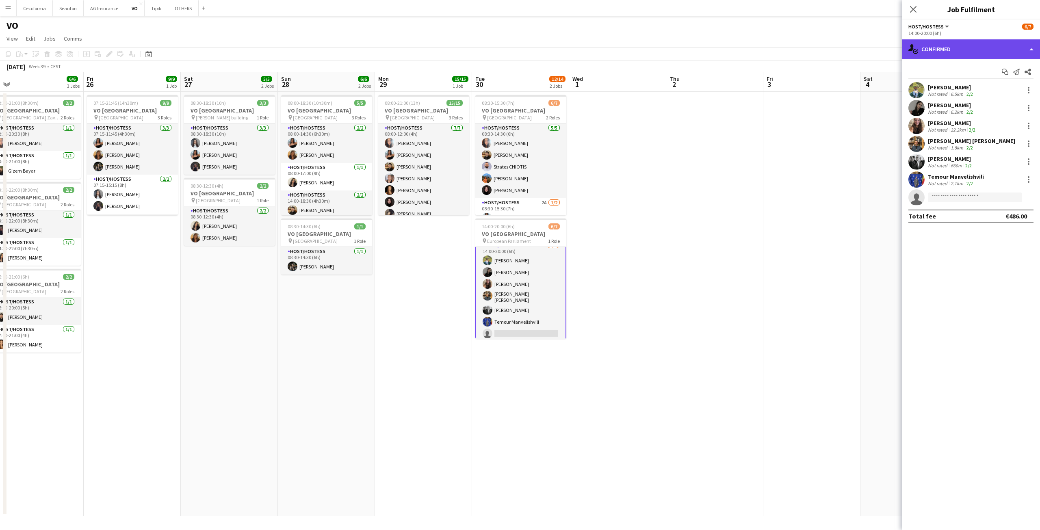
click at [611, 41] on div "single-neutral-actions-check-2 Confirmed" at bounding box center [971, 49] width 138 height 20
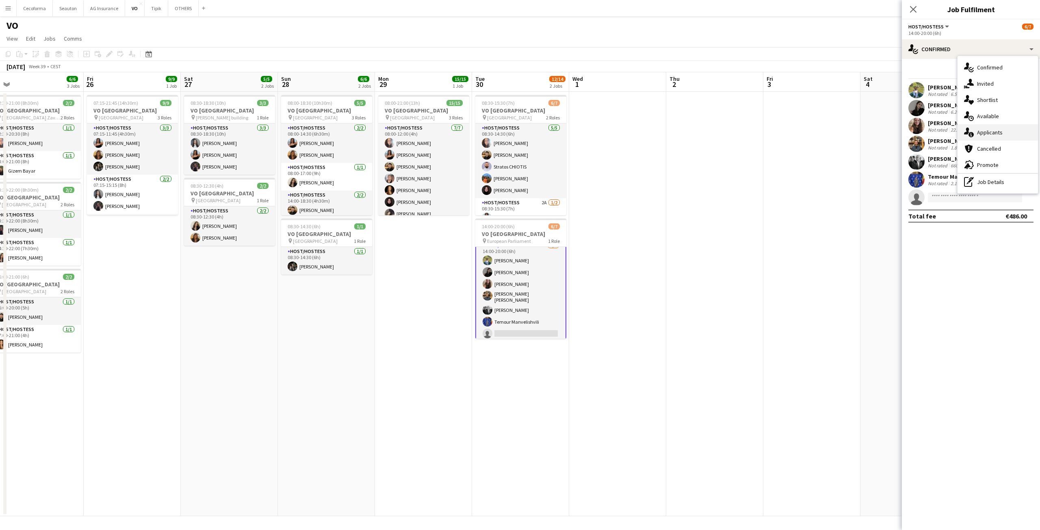
click at [611, 135] on span "Applicants" at bounding box center [990, 132] width 26 height 7
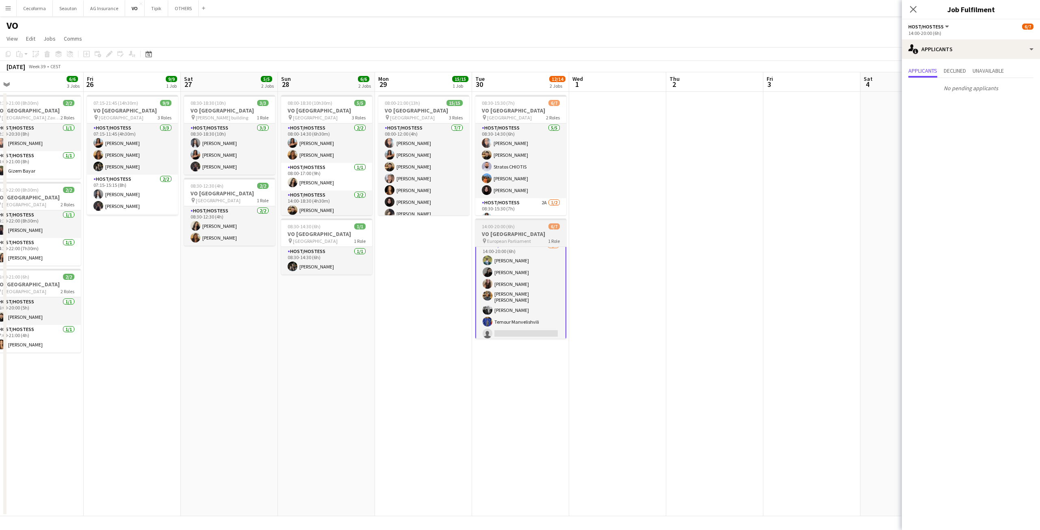
scroll to position [0, 0]
drag, startPoint x: 564, startPoint y: 302, endPoint x: 587, endPoint y: 257, distance: 50.2
click at [587, 257] on app-date-cell at bounding box center [617, 304] width 97 height 425
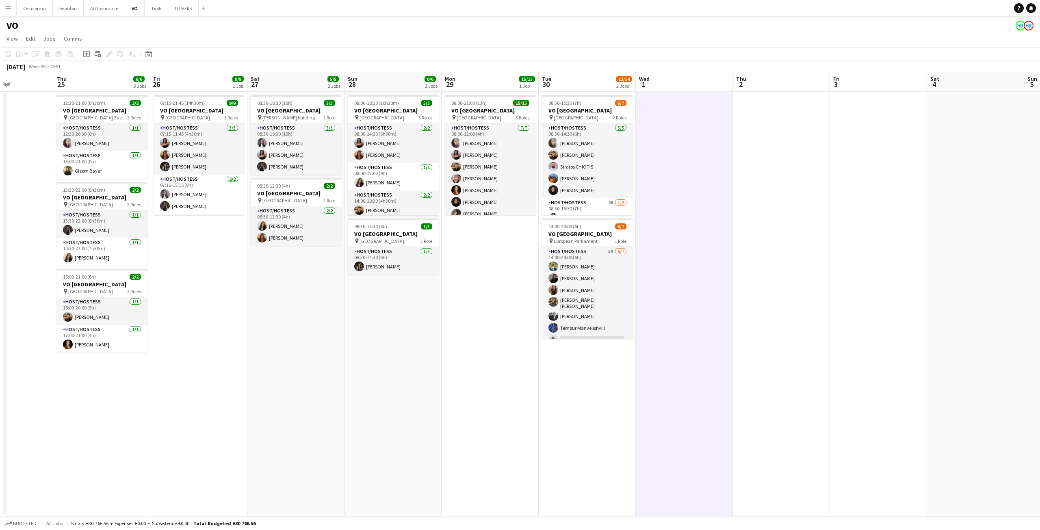
drag, startPoint x: 229, startPoint y: 335, endPoint x: 296, endPoint y: 344, distance: 67.7
click at [296, 293] on app-calendar-viewport "Mon 22 Tue 23 Wed 24 Thu 25 6/6 3 Jobs Fri 26 9/9 1 Job Sat 27 5/5 2 Jobs Sun 2…" at bounding box center [520, 294] width 1040 height 444
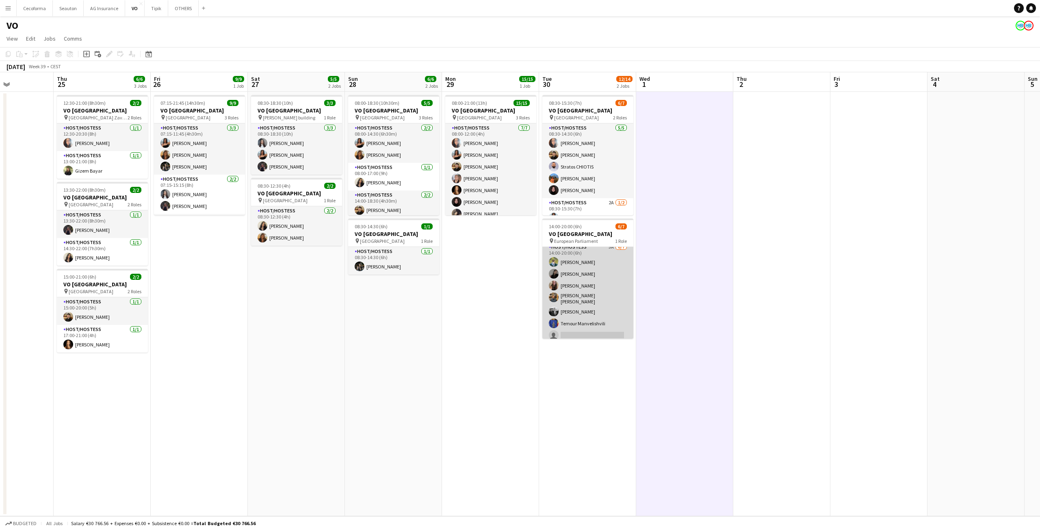
scroll to position [6, 0]
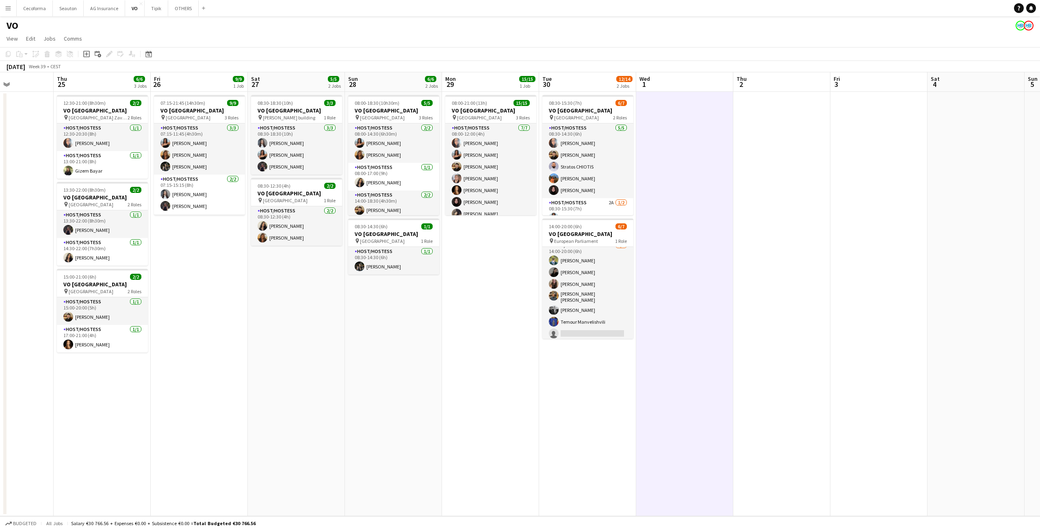
click at [509, 293] on app-date-cell "08:00-21:00 (13h) 15/15 VO Europe pin UR Square 3 Roles Host/Hostess 7/7 08:00-…" at bounding box center [490, 304] width 97 height 425
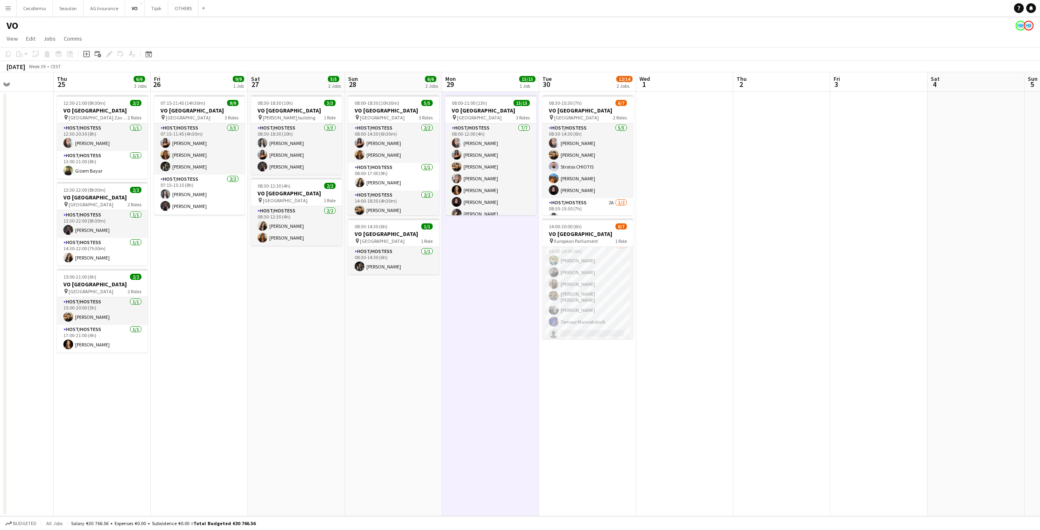
click at [478, 293] on app-date-cell "08:00-21:00 (13h) 15/15 VO Europe pin UR Square 3 Roles Host/Hostess 7/7 08:00-…" at bounding box center [490, 304] width 97 height 425
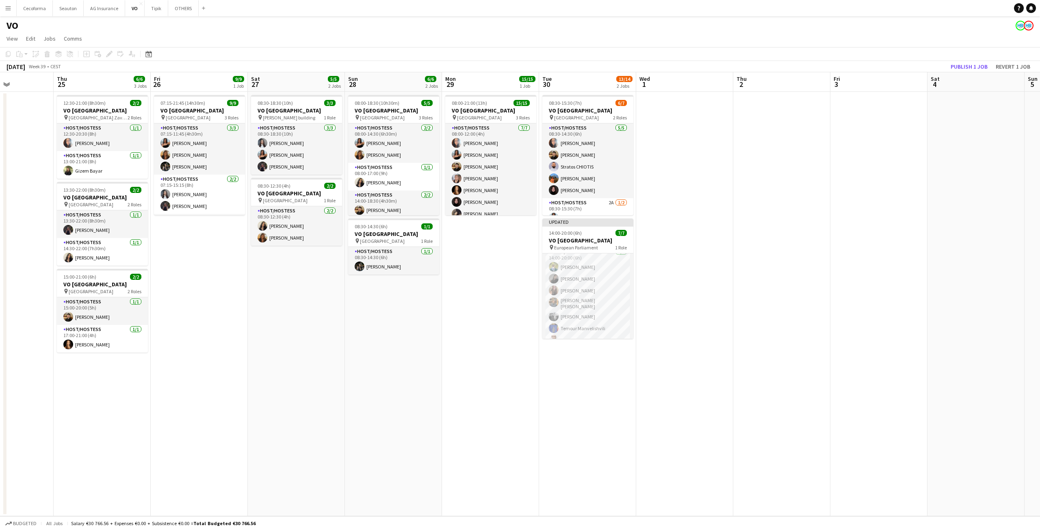
click at [174, 293] on app-date-cell "07:15-21:45 (14h30m) 9/9 VO Europe pin Borschette Center 3 Roles Host/Hostess 3…" at bounding box center [199, 304] width 97 height 425
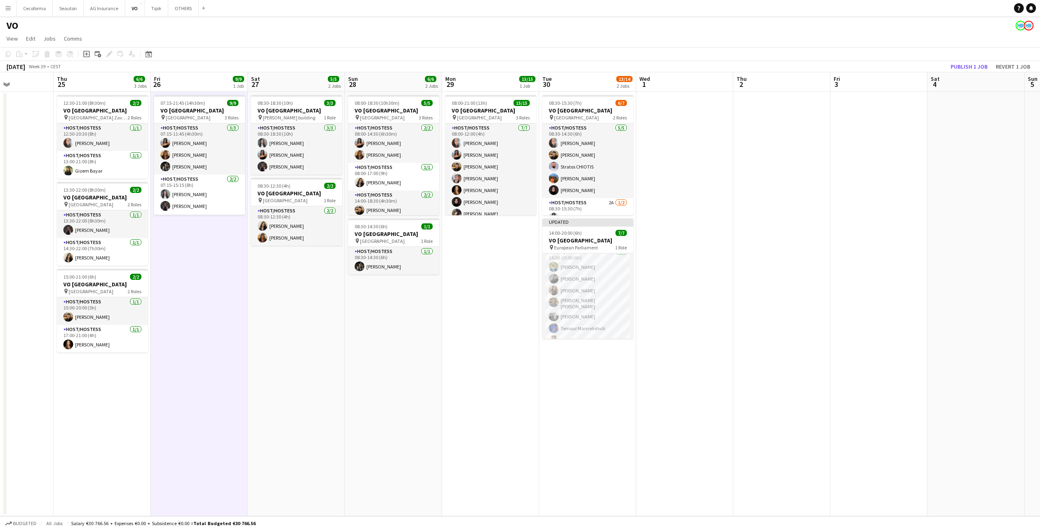
click at [250, 293] on app-date-cell "08:30-18:30 (10h) 3/3 VO Europe pin Charlemagne building 1 Role Host/Hostess 3/…" at bounding box center [296, 304] width 97 height 425
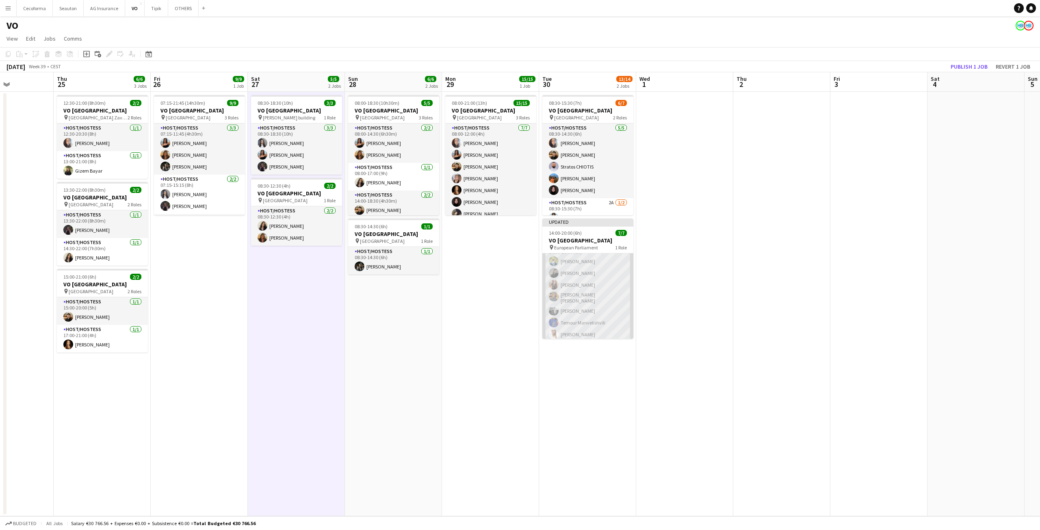
scroll to position [13, 0]
click at [611, 293] on app-date-cell "08:30-15:30 (7h) 6/7 VO Europe pin UR Square 2 Roles Host/Hostess 5/5 08:30-14:…" at bounding box center [587, 304] width 97 height 425
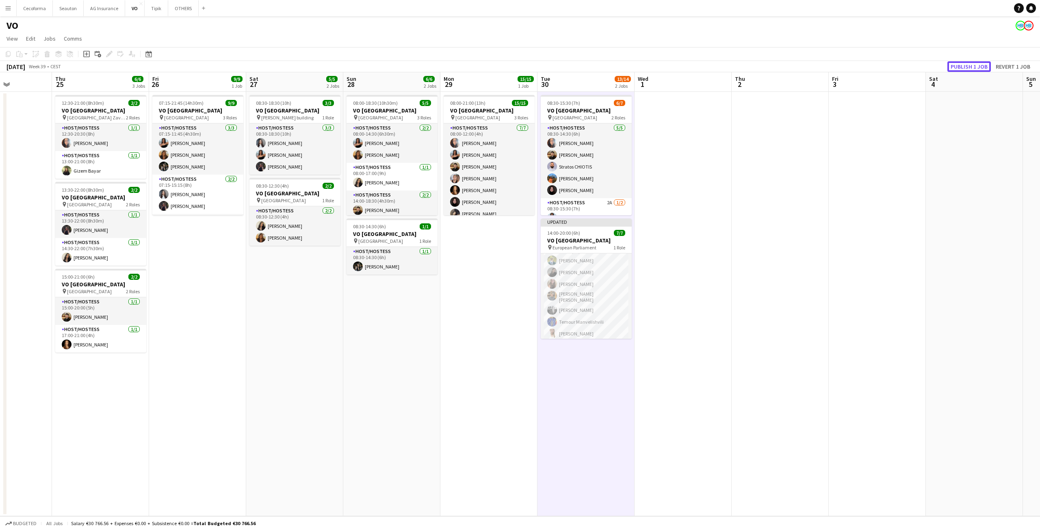
click at [611, 69] on button "Publish 1 job" at bounding box center [969, 66] width 43 height 11
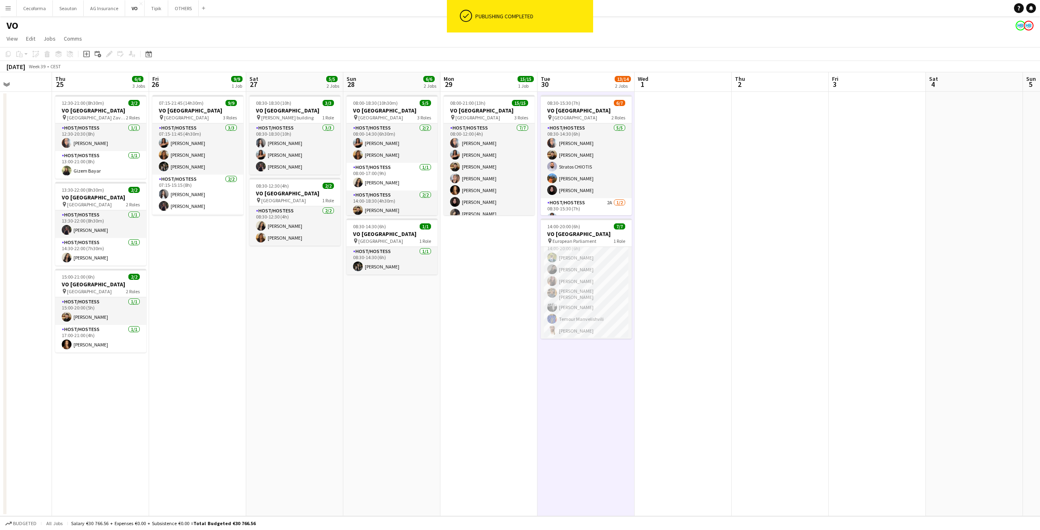
scroll to position [6, 0]
click at [144, 293] on app-date-cell "12:30-21:00 (8h30m) 2/2 VO Europe pin Brussels Airport Zaventem 2 Roles Host/Ho…" at bounding box center [100, 304] width 97 height 425
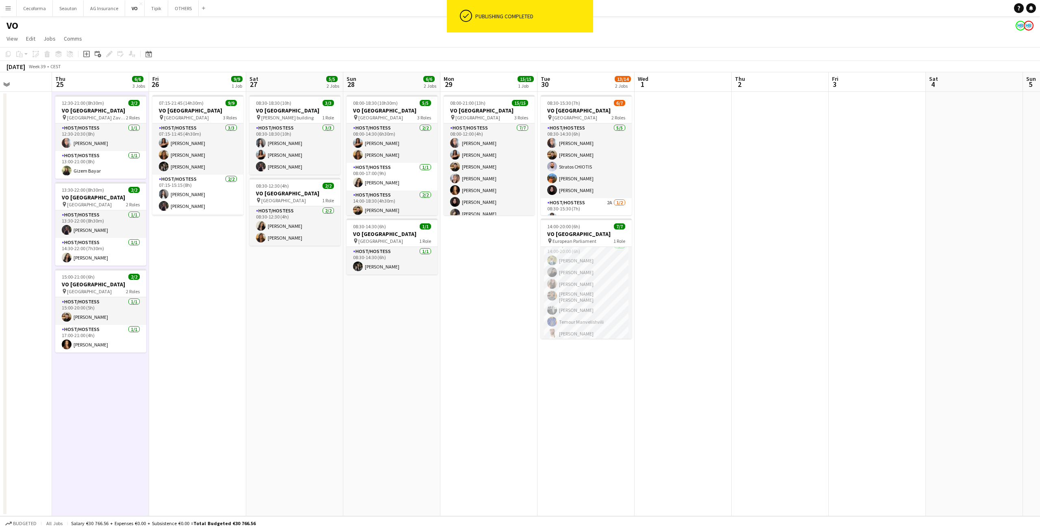
click at [133, 293] on app-date-cell "12:30-21:00 (8h30m) 2/2 VO Europe pin Brussels Airport Zaventem 2 Roles Host/Ho…" at bounding box center [100, 304] width 97 height 425
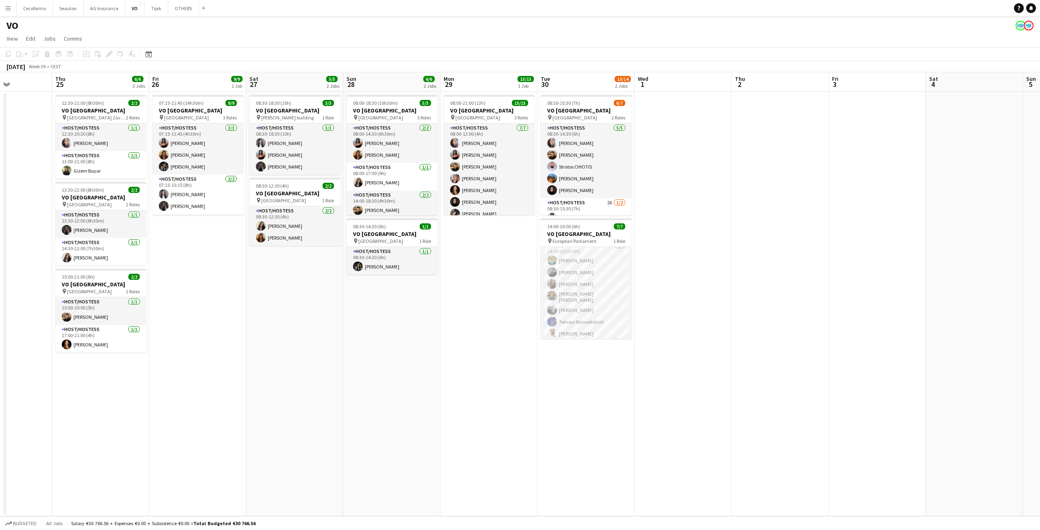
drag, startPoint x: 188, startPoint y: 463, endPoint x: 169, endPoint y: 434, distance: 34.0
click at [189, 293] on app-date-cell "07:15-21:45 (14h30m) 9/9 VO Europe pin Borschette Center 3 Roles Host/Hostess 3…" at bounding box center [197, 304] width 97 height 425
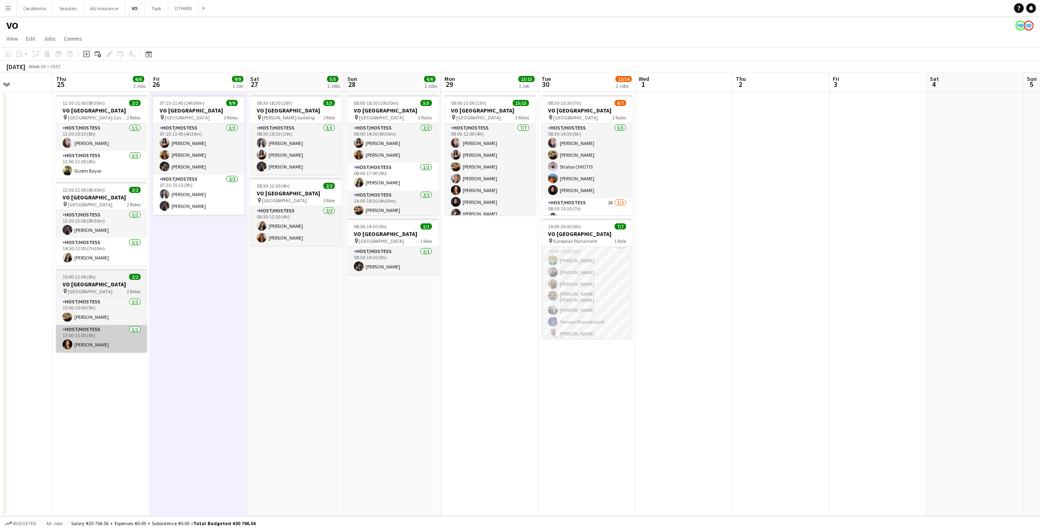
click at [101, 293] on app-card-role "Host/Hostess 1/1 17:00-21:00 (4h) Zoé Sommer" at bounding box center [101, 339] width 91 height 28
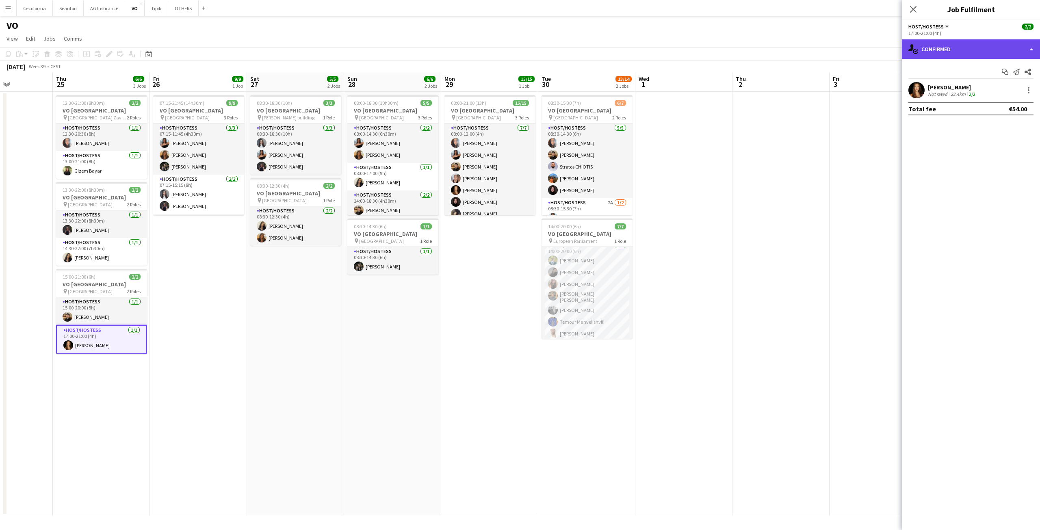
click at [611, 42] on div "single-neutral-actions-check-2 Confirmed" at bounding box center [971, 49] width 138 height 20
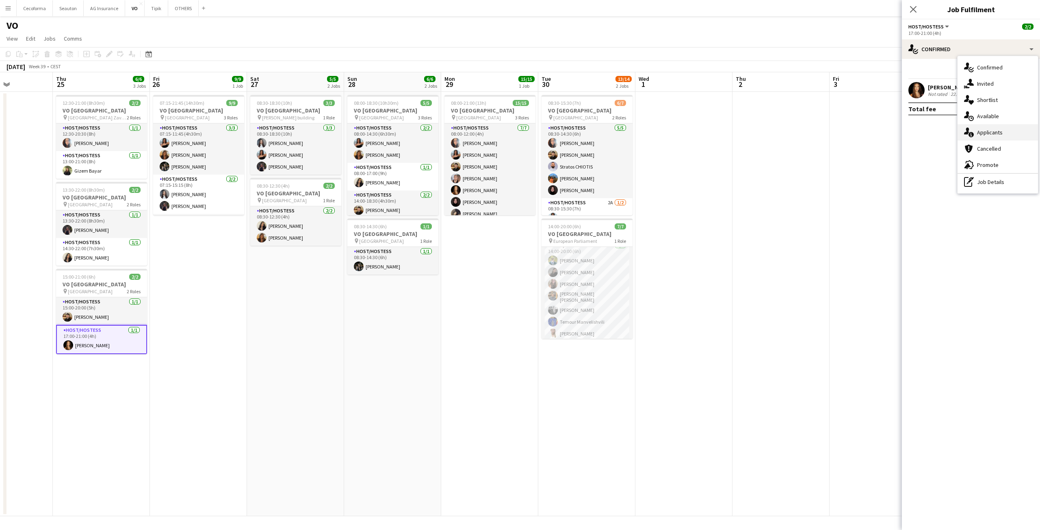
click at [611, 129] on span "Applicants" at bounding box center [990, 132] width 26 height 7
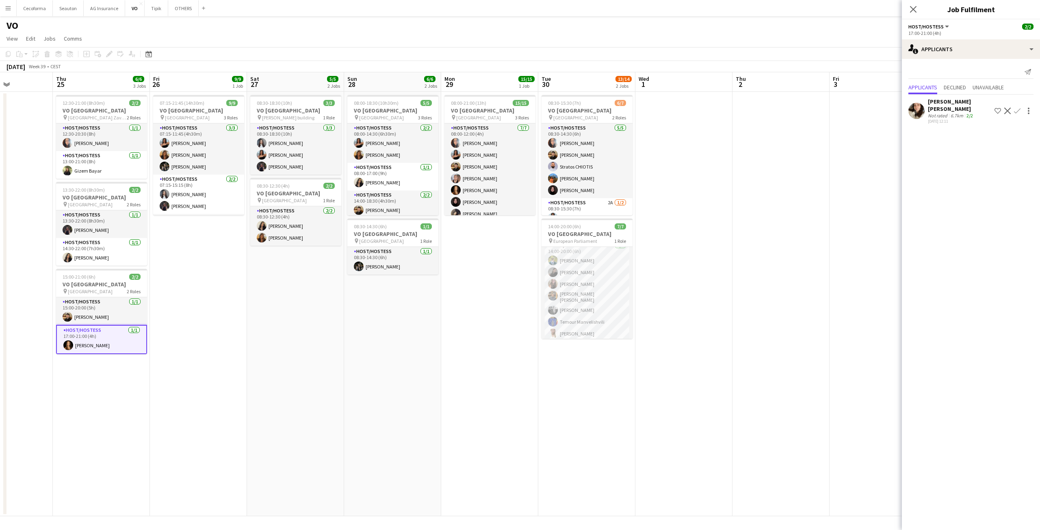
click at [221, 293] on app-date-cell "07:15-21:45 (14h30m) 9/9 VO Europe pin Borschette Center 3 Roles Host/Hostess 3…" at bounding box center [198, 304] width 97 height 425
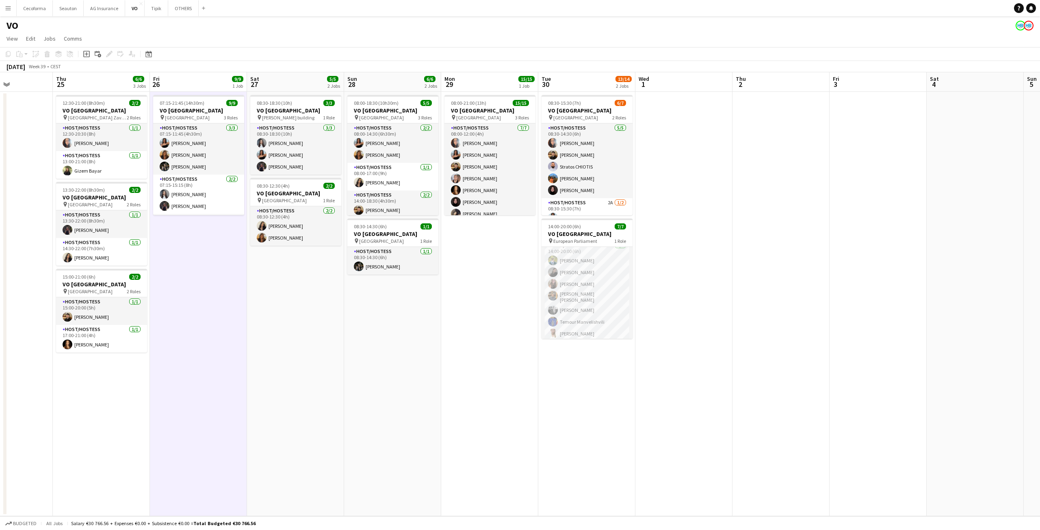
click at [496, 293] on app-date-cell "08:00-21:00 (13h) 15/15 VO Europe pin UR Square 3 Roles Host/Hostess 7/7 08:00-…" at bounding box center [489, 304] width 97 height 425
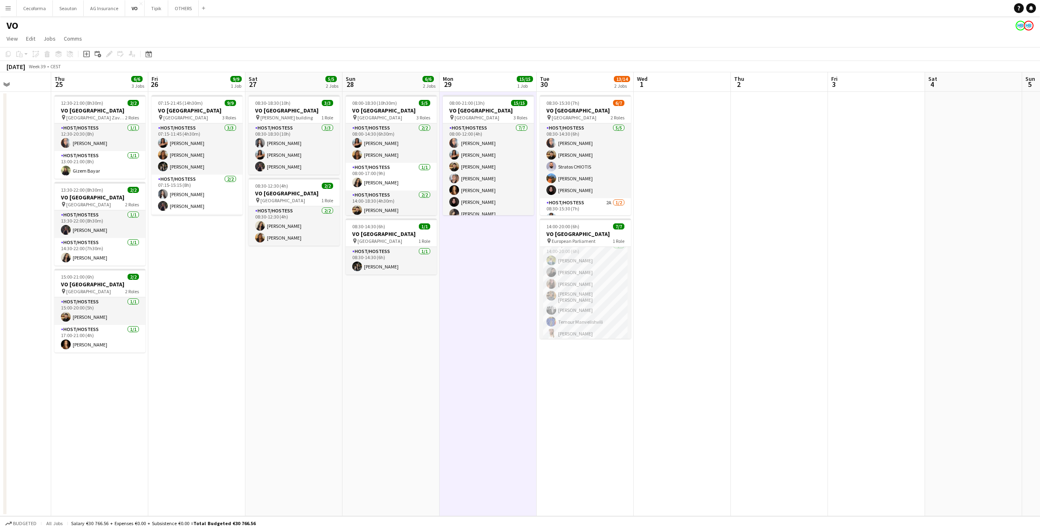
click at [461, 293] on app-date-cell "08:00-21:00 (13h) 15/15 VO Europe pin UR Square 3 Roles Host/Hostess 7/7 08:00-…" at bounding box center [488, 304] width 97 height 425
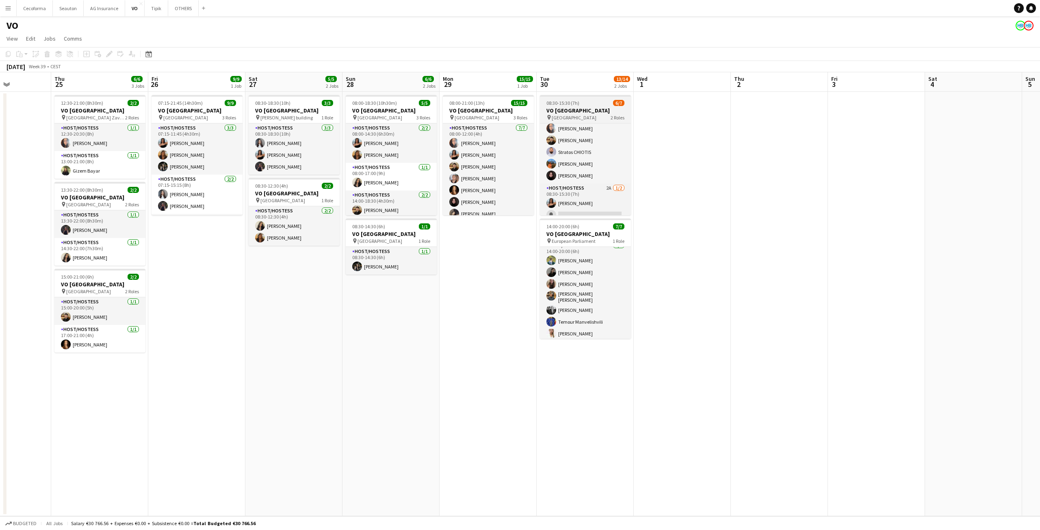
scroll to position [22, 0]
click at [333, 293] on app-date-cell "08:30-18:30 (10h) 3/3 VO Europe pin Charlemagne building 1 Role Host/Hostess 3/…" at bounding box center [293, 304] width 97 height 425
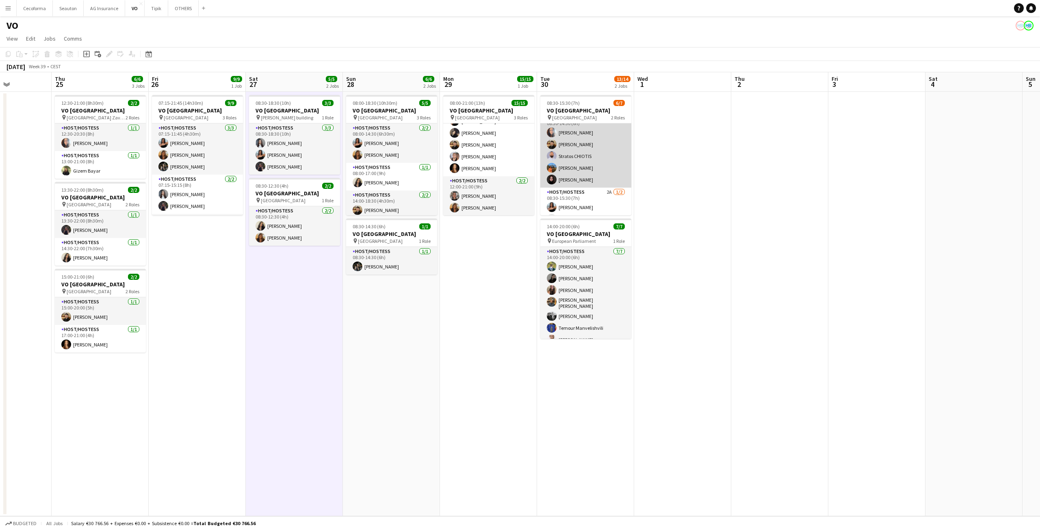
scroll to position [0, 0]
click at [421, 293] on app-date-cell "08:00-18:30 (10h30m) 5/5 VO Europe pin Thon EU Hotel 3 Roles Host/Hostess [DATE…" at bounding box center [391, 304] width 97 height 425
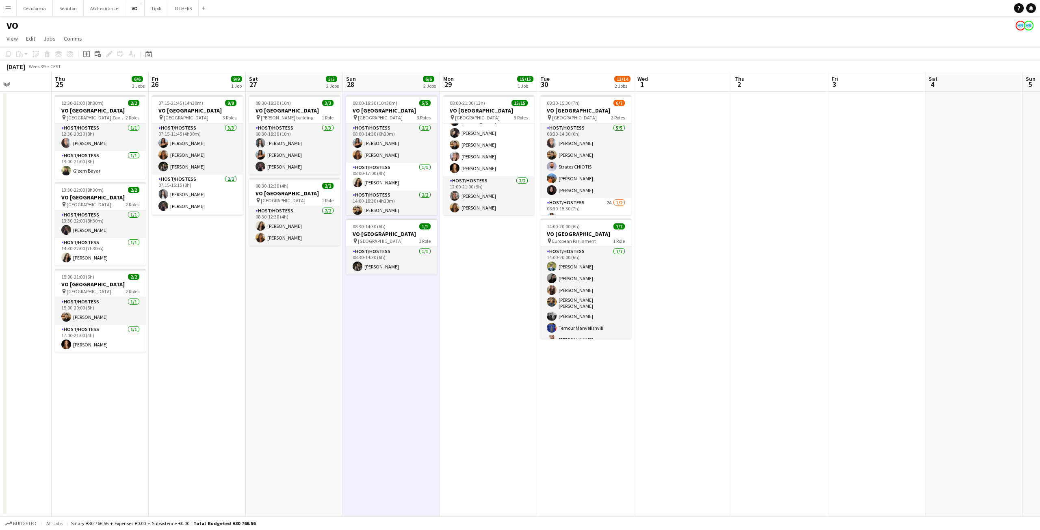
click at [319, 293] on app-date-cell "08:30-18:30 (10h) 3/3 VO Europe pin Charlemagne building 1 Role Host/Hostess 3/…" at bounding box center [294, 304] width 97 height 425
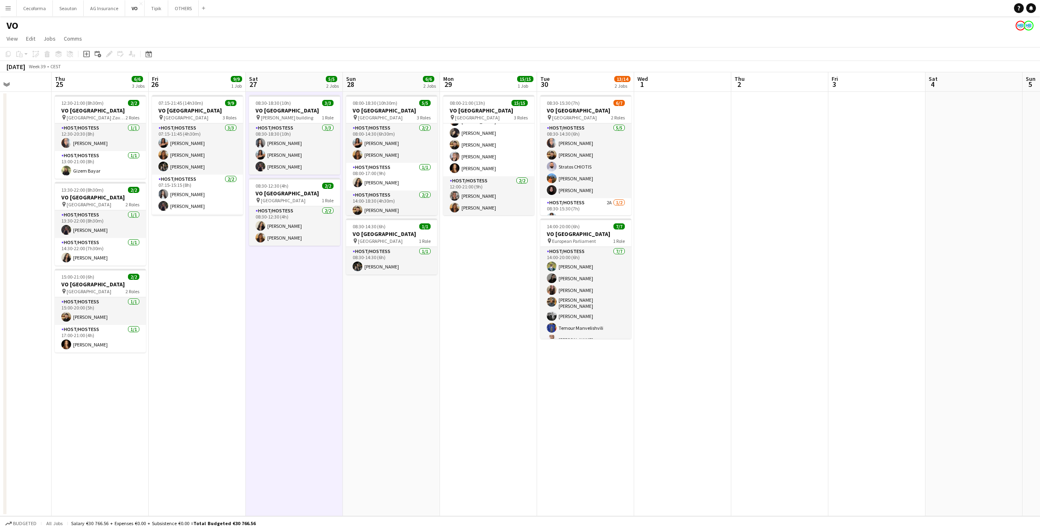
click at [448, 293] on app-date-cell "08:00-21:00 (13h) 15/15 VO Europe pin UR Square 3 Roles Host/Hostess 7/7 08:00-…" at bounding box center [488, 304] width 97 height 425
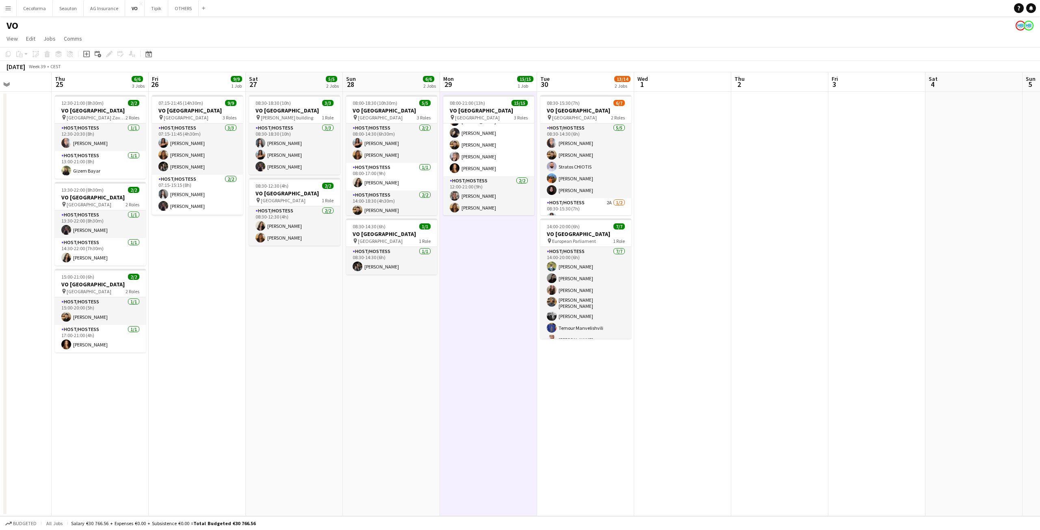
click at [610, 293] on app-date-cell "08:30-15:30 (7h) 6/7 VO Europe pin UR Square 2 Roles Host/Hostess 5/5 08:30-14:…" at bounding box center [585, 304] width 97 height 425
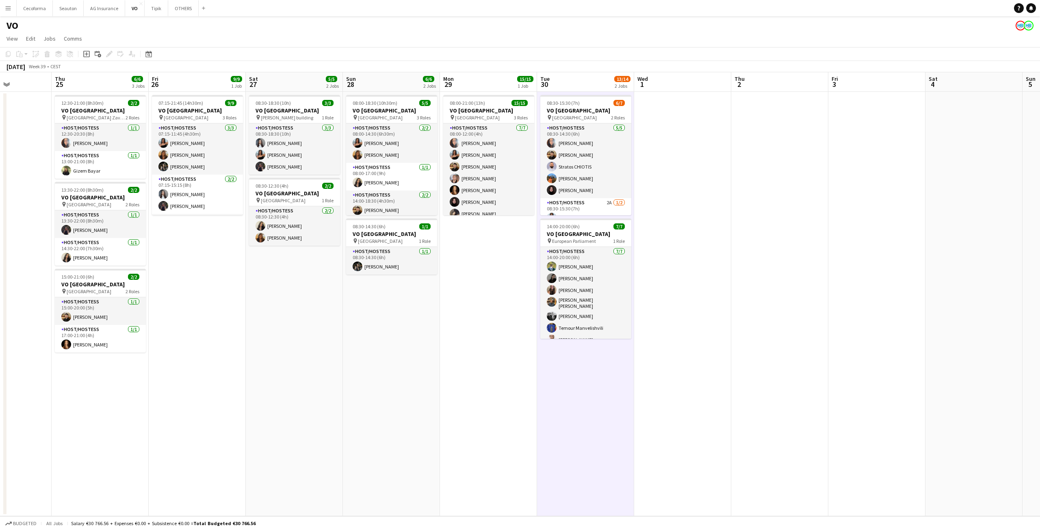
click at [417, 293] on app-date-cell "08:00-18:30 (10h30m) 5/5 VO Europe pin Thon EU Hotel 3 Roles Host/Hostess [DATE…" at bounding box center [391, 304] width 97 height 425
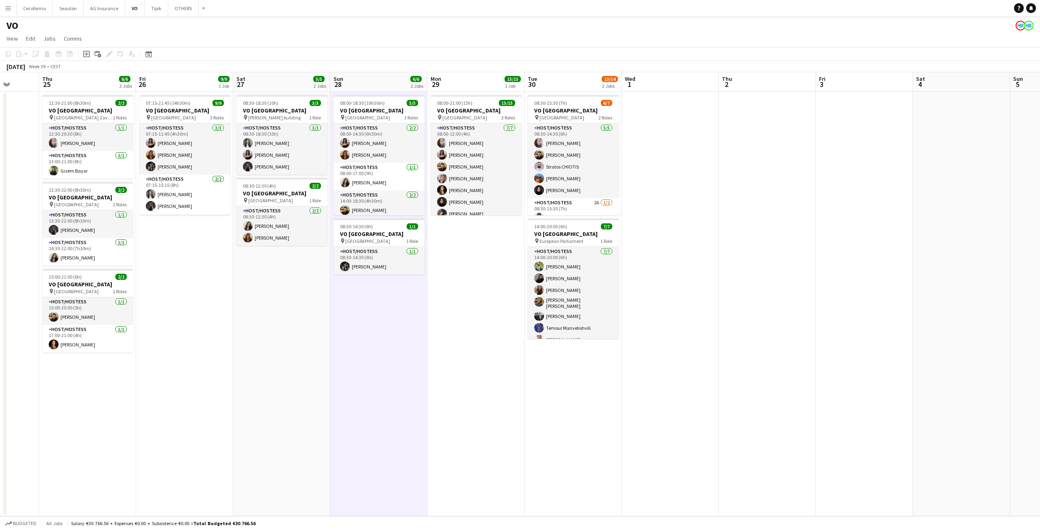
scroll to position [0, 234]
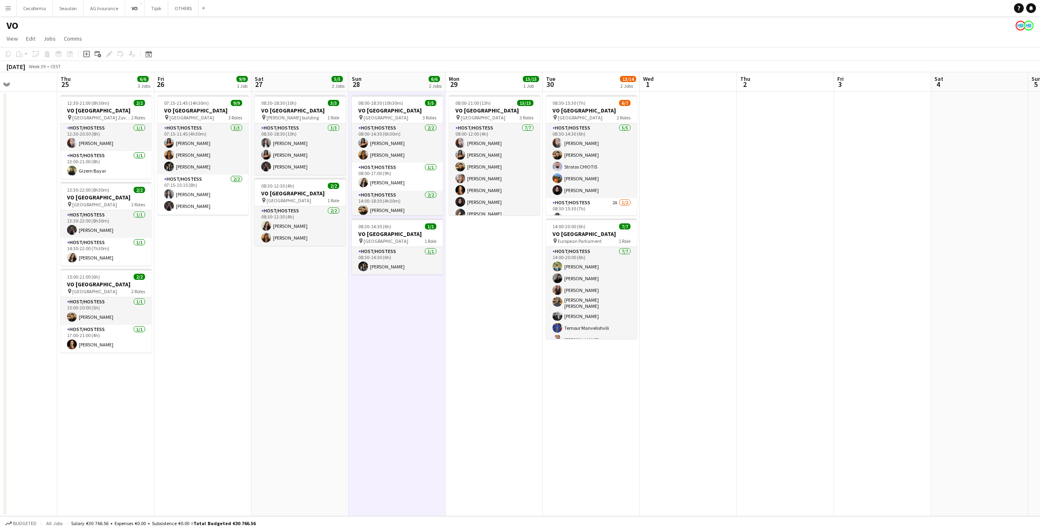
drag, startPoint x: 268, startPoint y: 325, endPoint x: 343, endPoint y: 322, distance: 74.4
click at [350, 293] on app-calendar-viewport "Mon 22 Tue 23 Wed 24 Thu 25 6/6 3 Jobs Fri 26 9/9 1 Job Sat 27 5/5 2 Jobs Sun 2…" at bounding box center [520, 294] width 1040 height 444
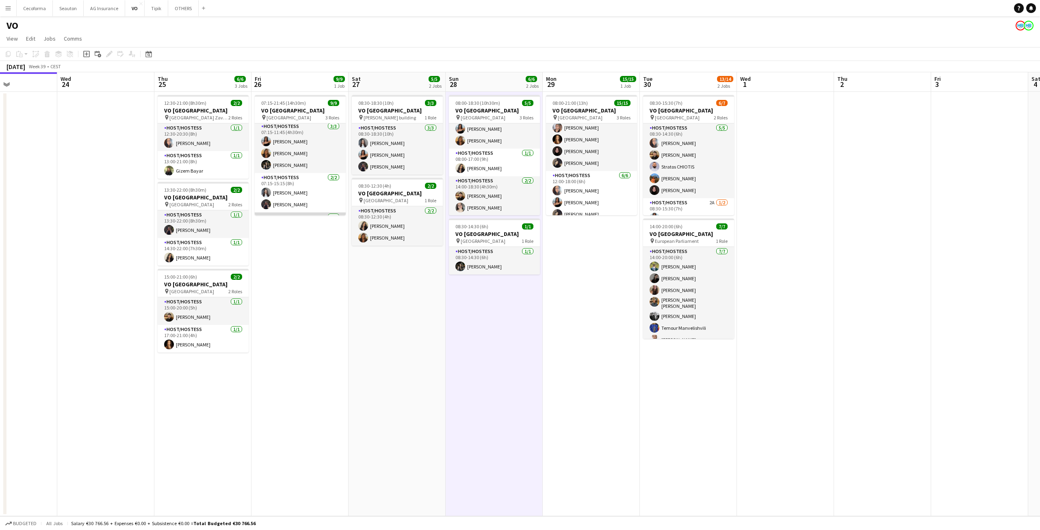
scroll to position [0, 0]
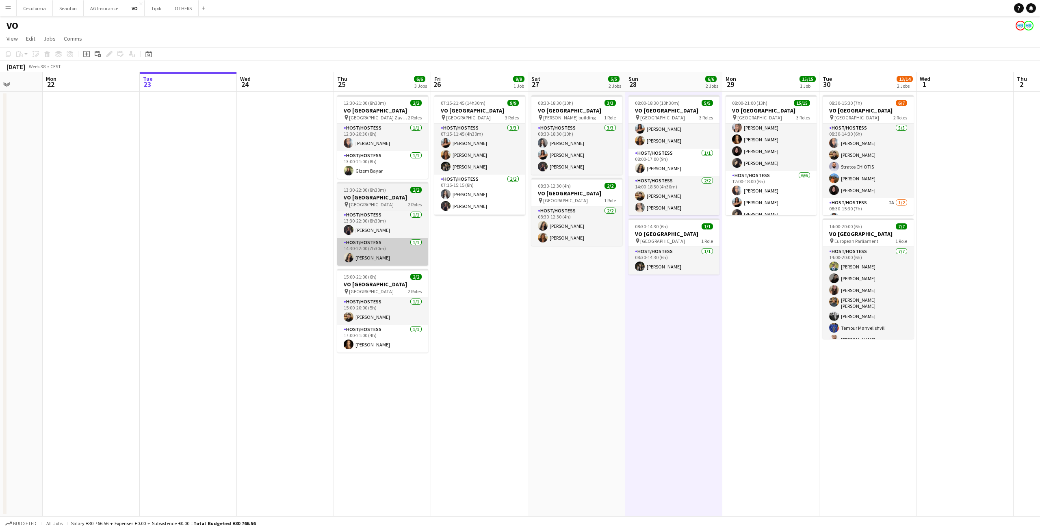
drag, startPoint x: 151, startPoint y: 395, endPoint x: 402, endPoint y: 256, distance: 286.3
click at [332, 293] on app-calendar-viewport "Fri 19 Sat 20 Sun 21 Mon 22 Tue 23 Wed 24 Thu 25 6/6 3 Jobs Fri 26 9/9 1 Job Sa…" at bounding box center [520, 294] width 1040 height 444
drag, startPoint x: 176, startPoint y: 12, endPoint x: 176, endPoint y: 8, distance: 4.1
click at [176, 9] on button "OTHERS Close" at bounding box center [183, 8] width 30 height 16
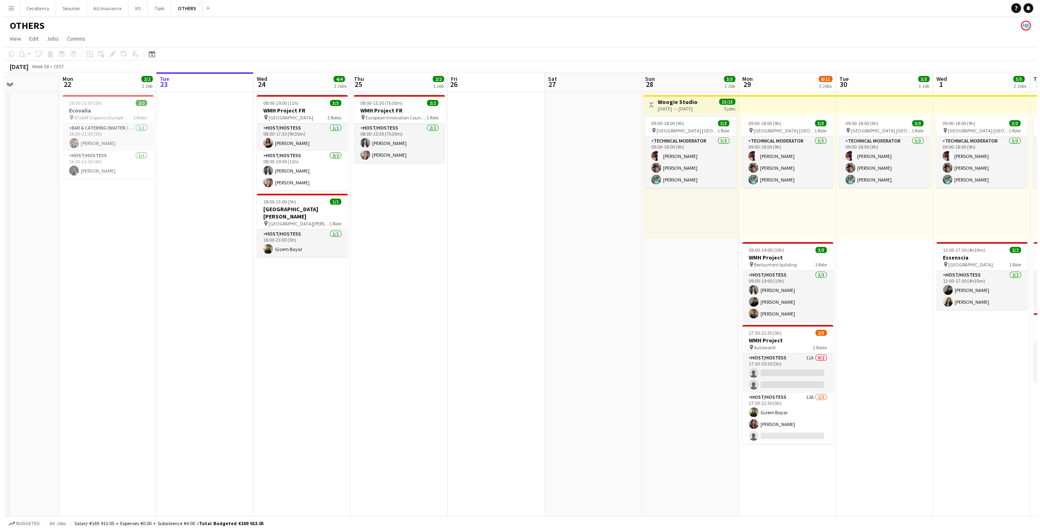
scroll to position [0, 234]
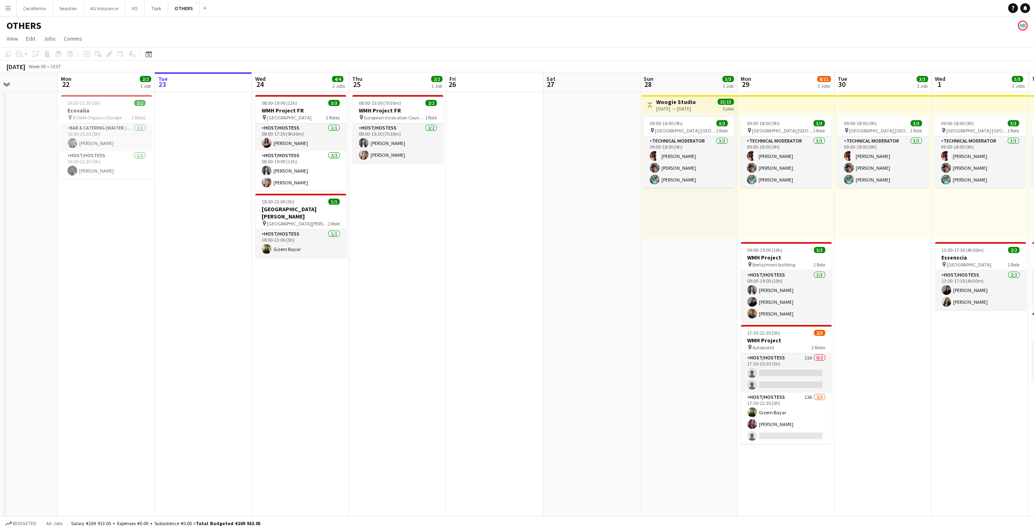
drag, startPoint x: 415, startPoint y: 265, endPoint x: 473, endPoint y: 254, distance: 58.6
click at [150, 13] on button "Tipik Close" at bounding box center [157, 8] width 24 height 16
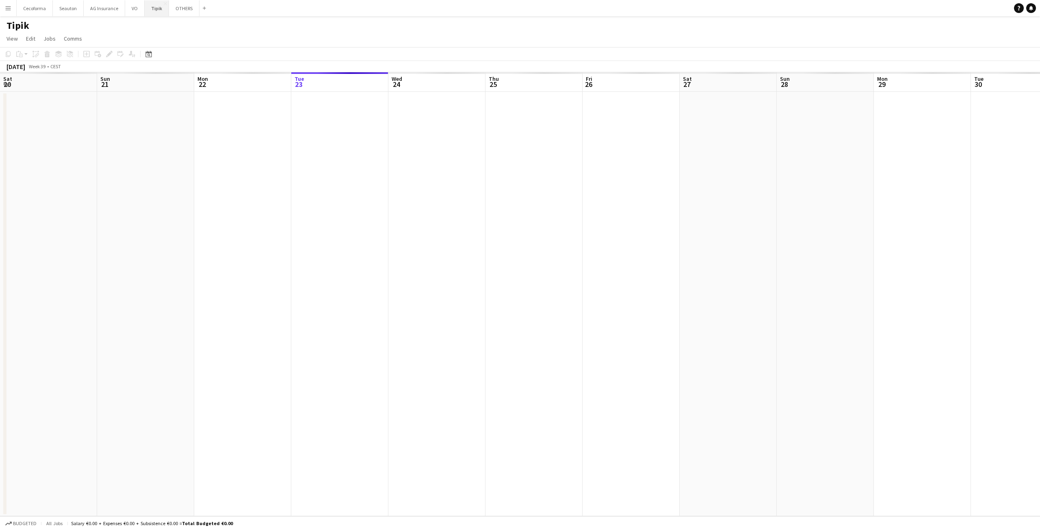
scroll to position [0, 194]
click at [180, 13] on button "OTHERS Close" at bounding box center [184, 8] width 30 height 16
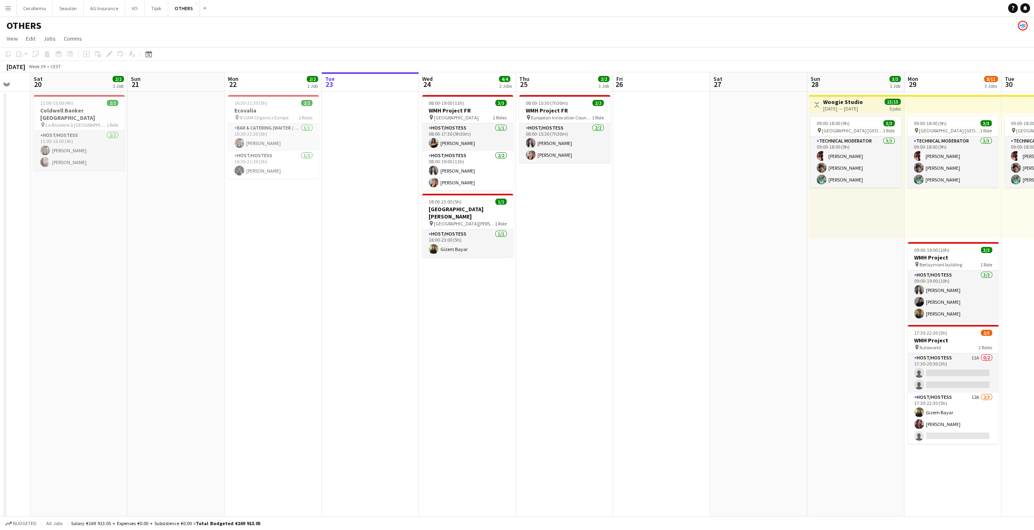
drag, startPoint x: 398, startPoint y: 389, endPoint x: 649, endPoint y: 368, distance: 251.6
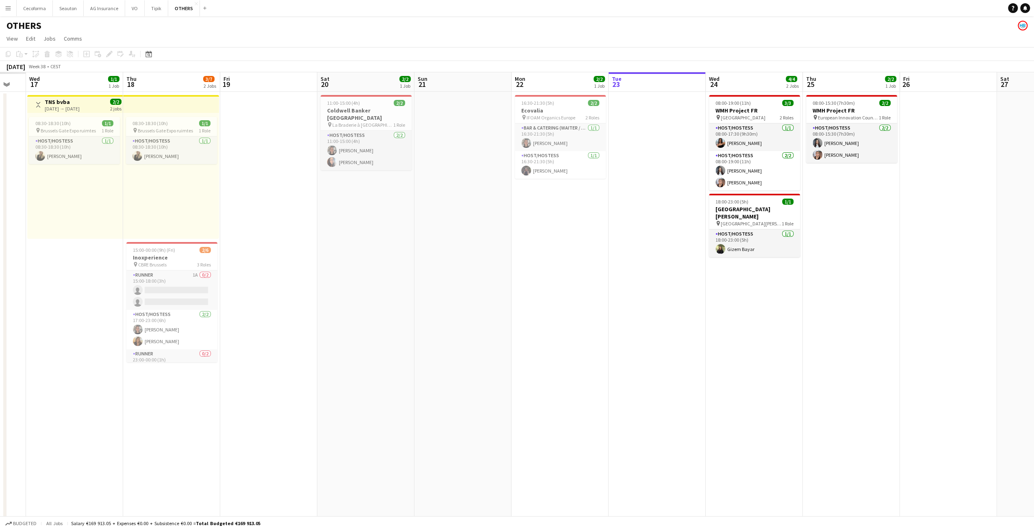
drag, startPoint x: 434, startPoint y: 385, endPoint x: 625, endPoint y: 361, distance: 193.3
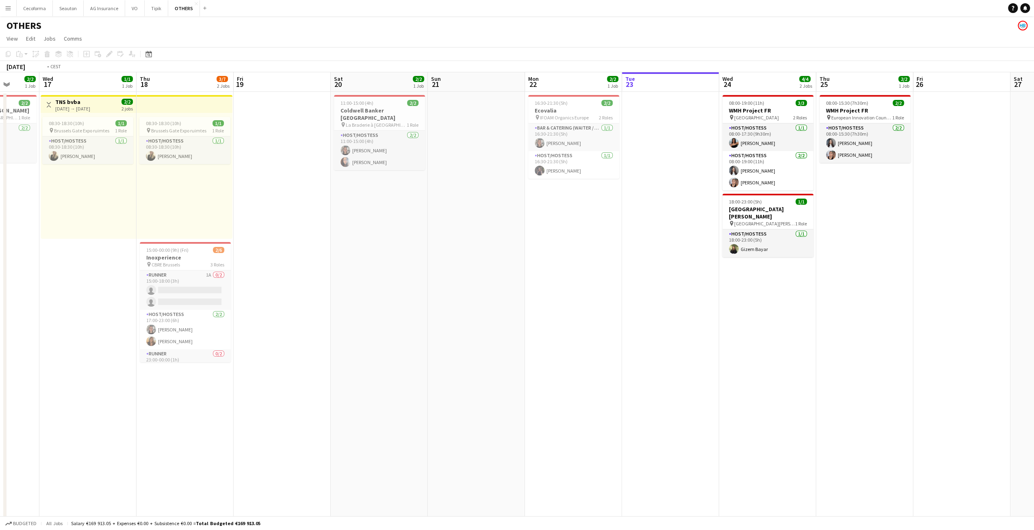
drag, startPoint x: 371, startPoint y: 376, endPoint x: 691, endPoint y: 325, distance: 323.8
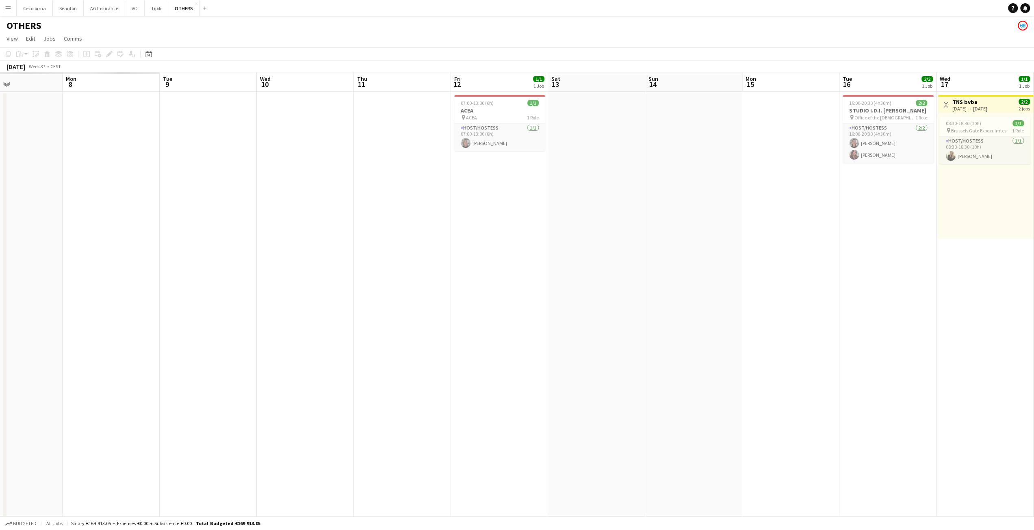
drag, startPoint x: 345, startPoint y: 381, endPoint x: 688, endPoint y: 324, distance: 348.5
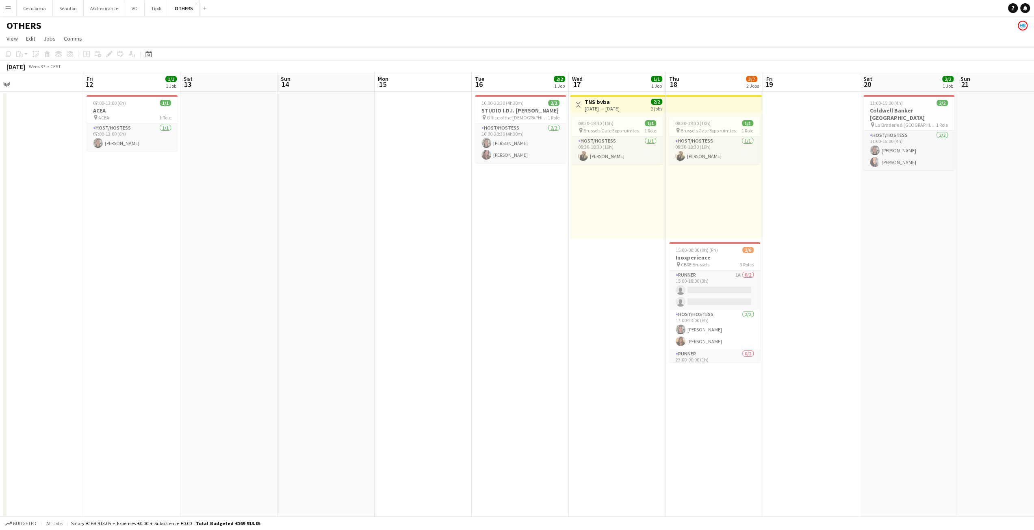
drag, startPoint x: 658, startPoint y: 326, endPoint x: 296, endPoint y: 364, distance: 363.3
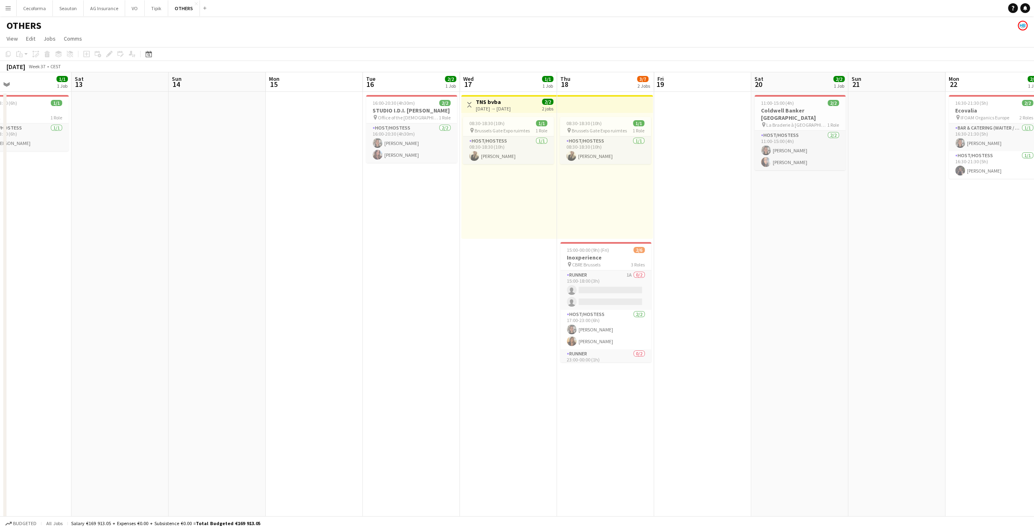
drag, startPoint x: 596, startPoint y: 346, endPoint x: 402, endPoint y: 351, distance: 194.7
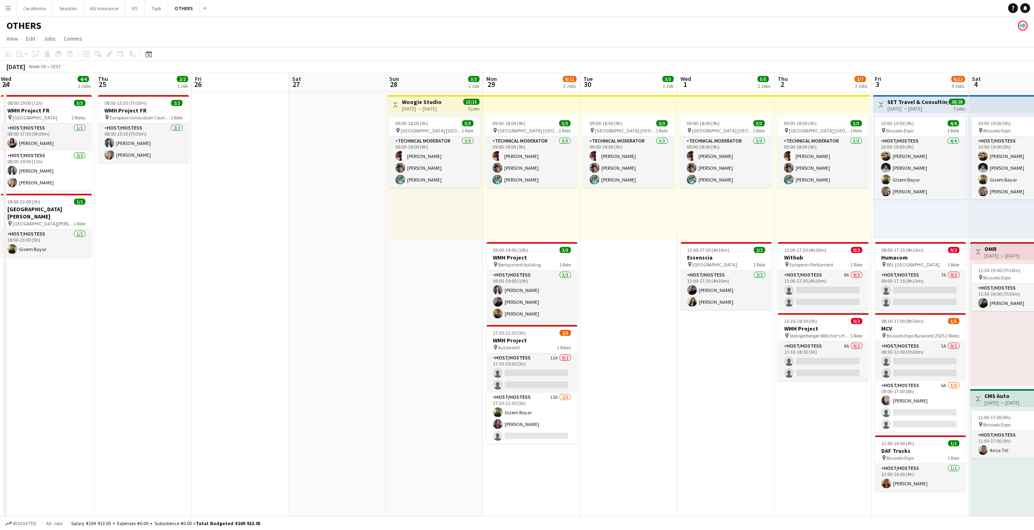
drag, startPoint x: 747, startPoint y: 374, endPoint x: 462, endPoint y: 400, distance: 286.5
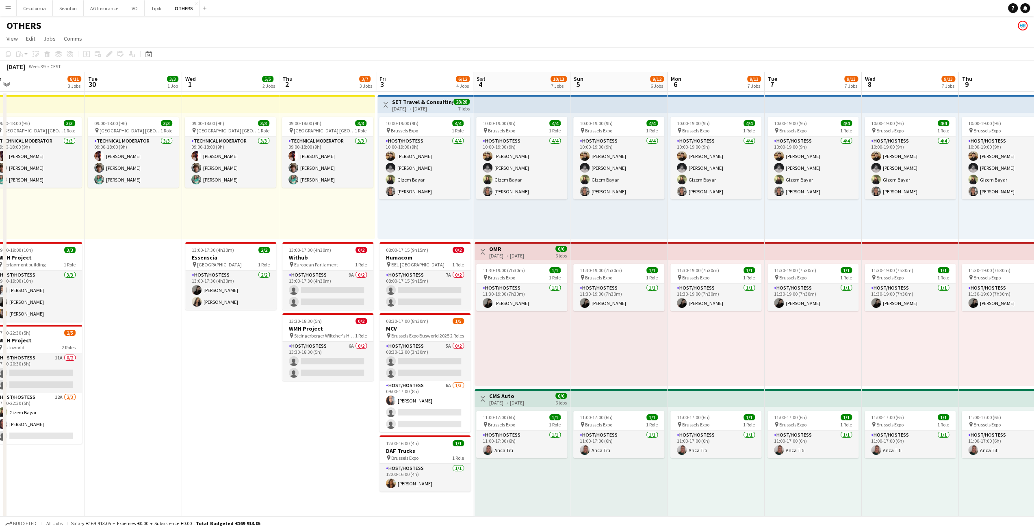
scroll to position [0, 283]
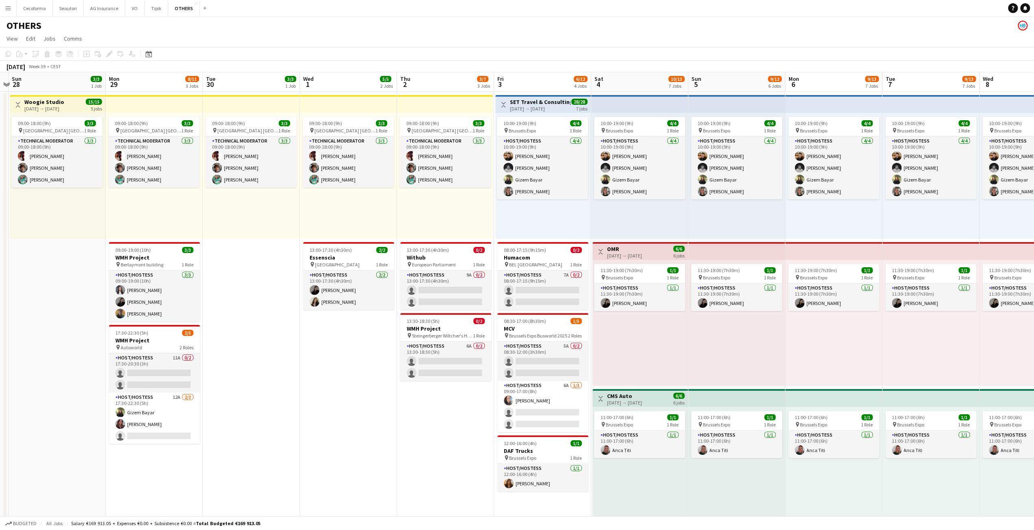
drag, startPoint x: 400, startPoint y: 418, endPoint x: 393, endPoint y: 418, distance: 6.9
drag, startPoint x: 404, startPoint y: 413, endPoint x: 372, endPoint y: 424, distance: 33.7
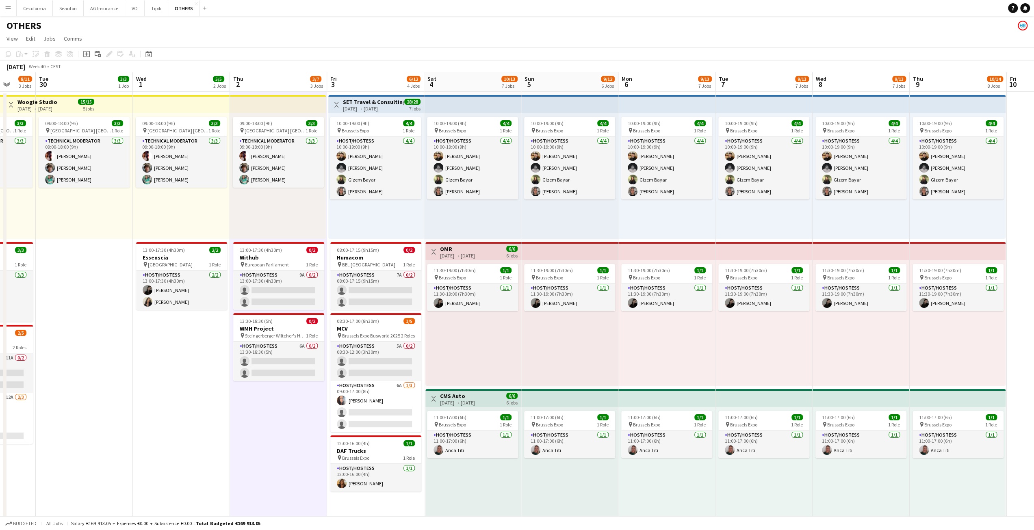
drag, startPoint x: 441, startPoint y: 443, endPoint x: 276, endPoint y: 431, distance: 165.8
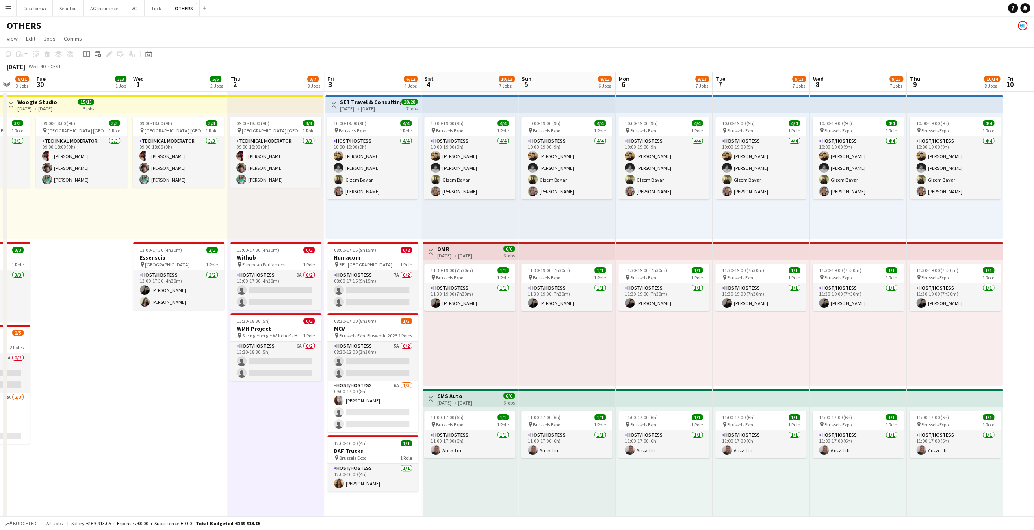
drag, startPoint x: 239, startPoint y: 459, endPoint x: 128, endPoint y: 465, distance: 112.0
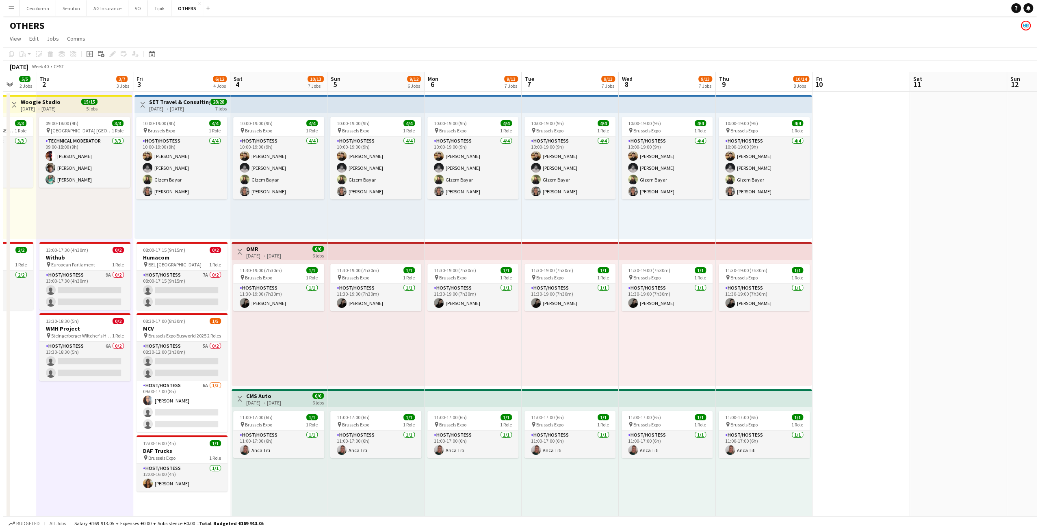
scroll to position [0, 274]
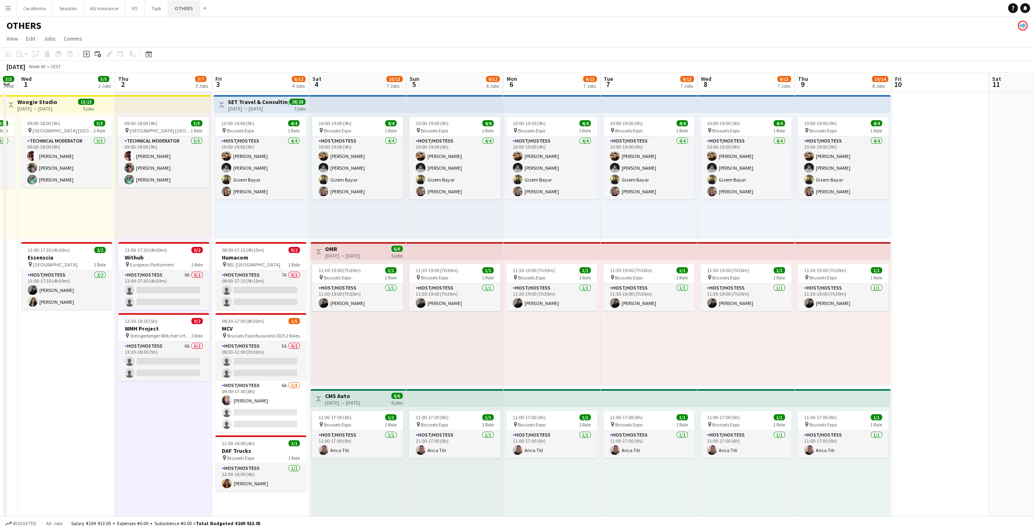
click at [182, 6] on button "OTHERS Close" at bounding box center [184, 8] width 32 height 16
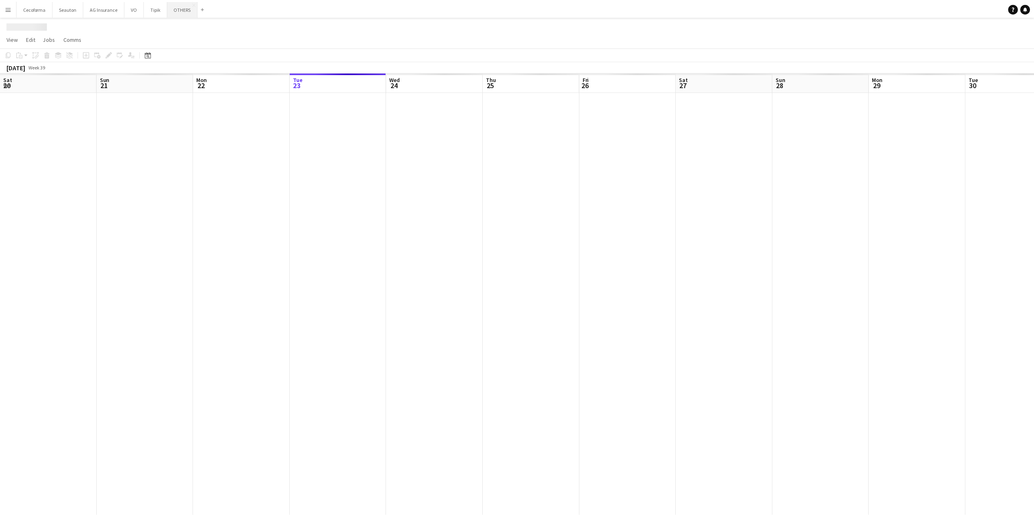
scroll to position [0, 194]
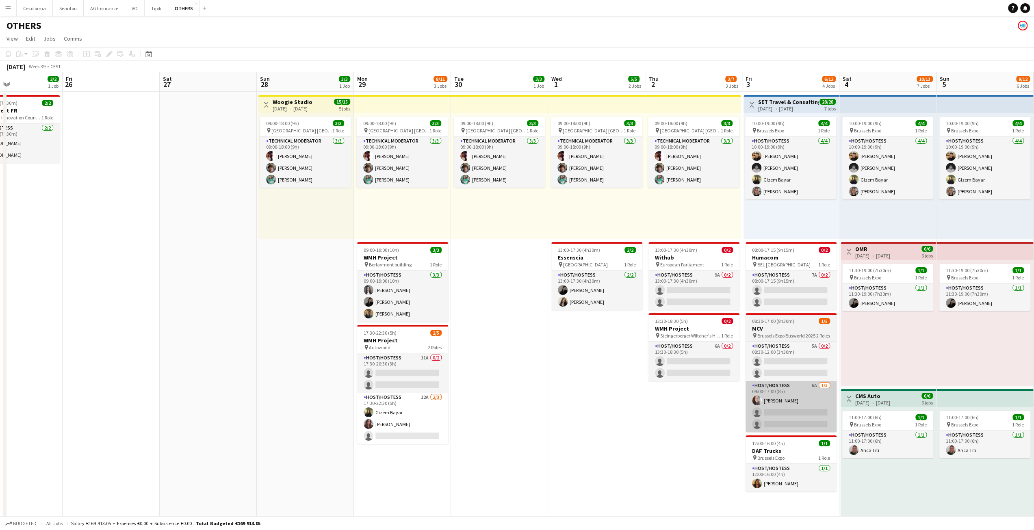
drag, startPoint x: 562, startPoint y: 396, endPoint x: 462, endPoint y: 407, distance: 99.8
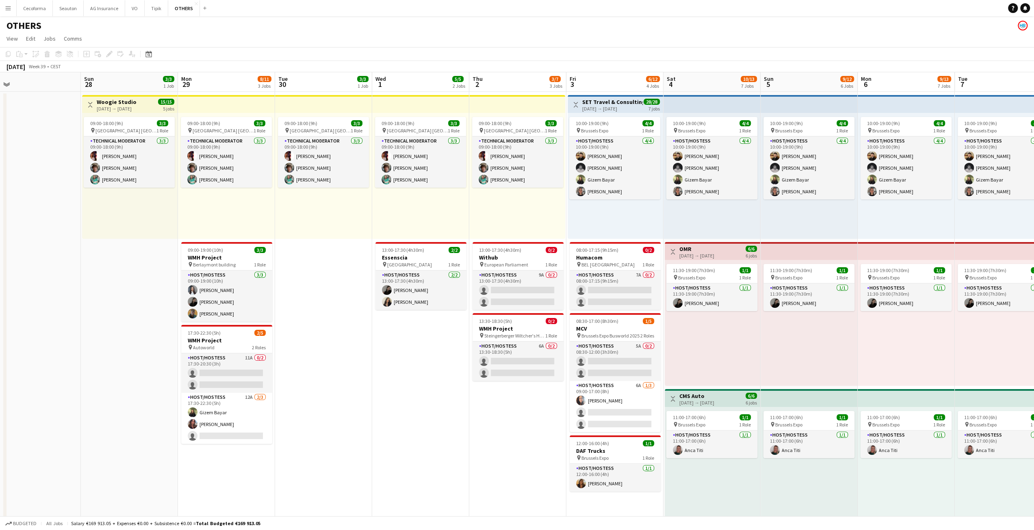
scroll to position [0, 208]
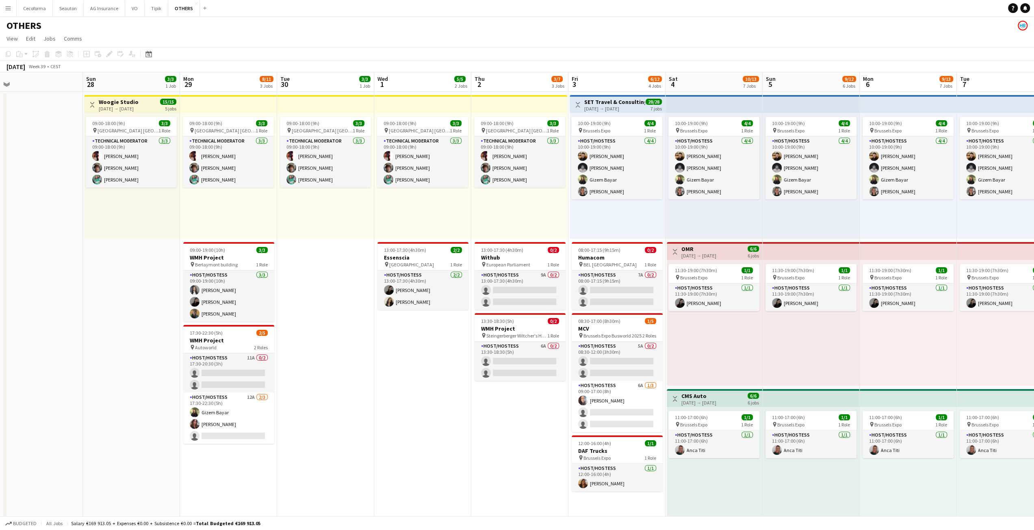
drag, startPoint x: 230, startPoint y: 433, endPoint x: 405, endPoint y: 428, distance: 175.2
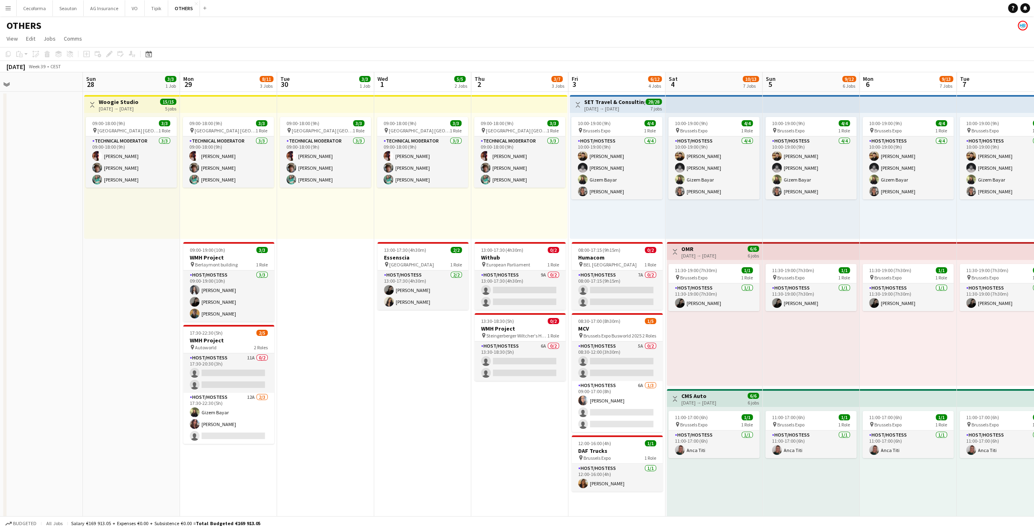
drag, startPoint x: 340, startPoint y: 389, endPoint x: 341, endPoint y: 435, distance: 46.3
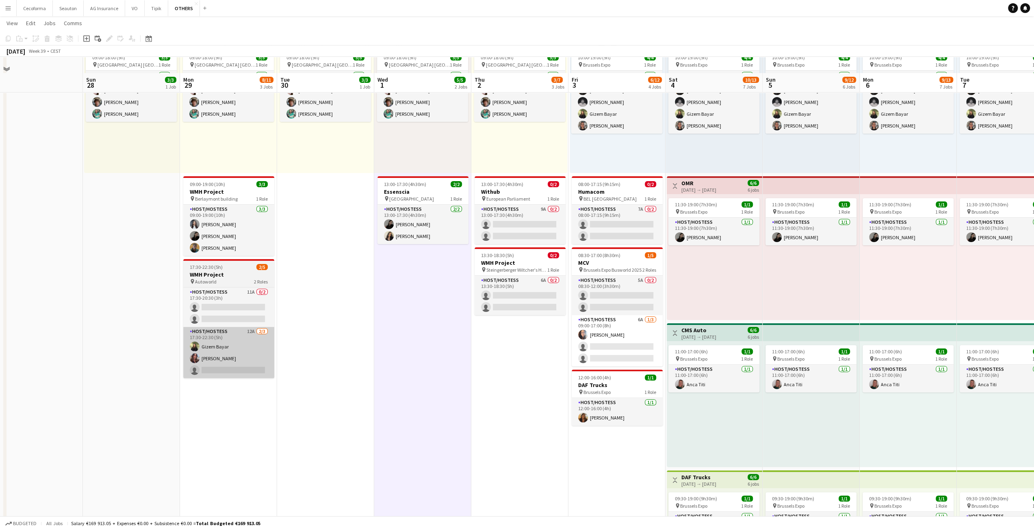
scroll to position [81, 0]
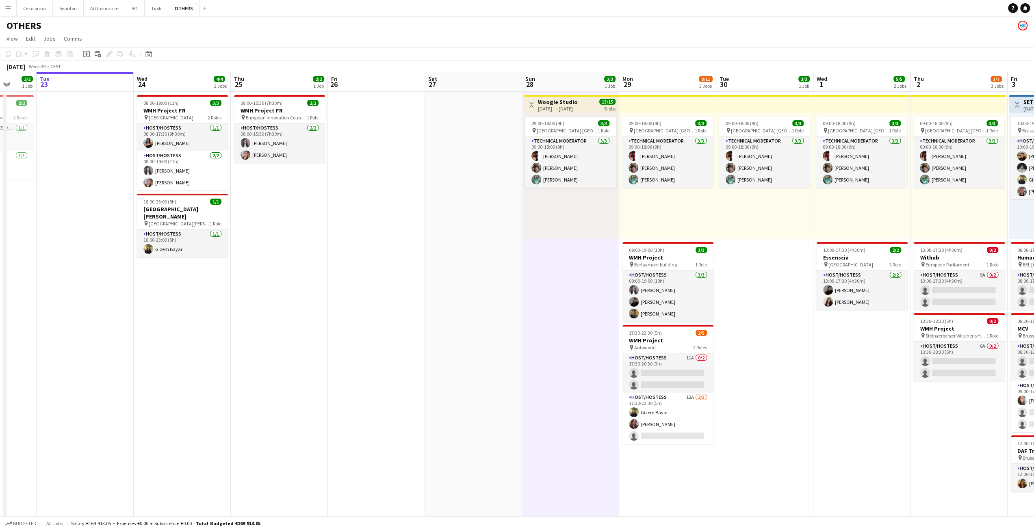
scroll to position [0, 246]
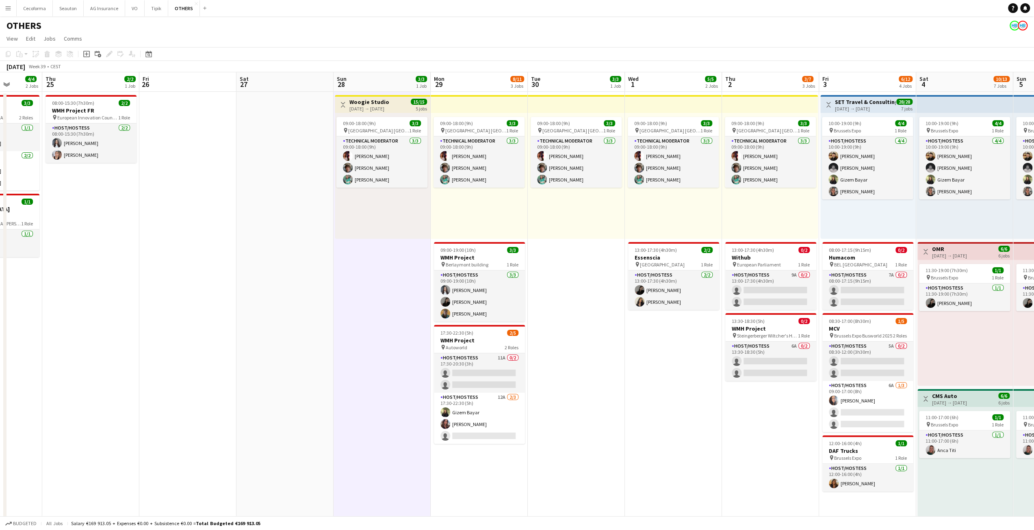
drag, startPoint x: 99, startPoint y: 318, endPoint x: 339, endPoint y: 297, distance: 241.1
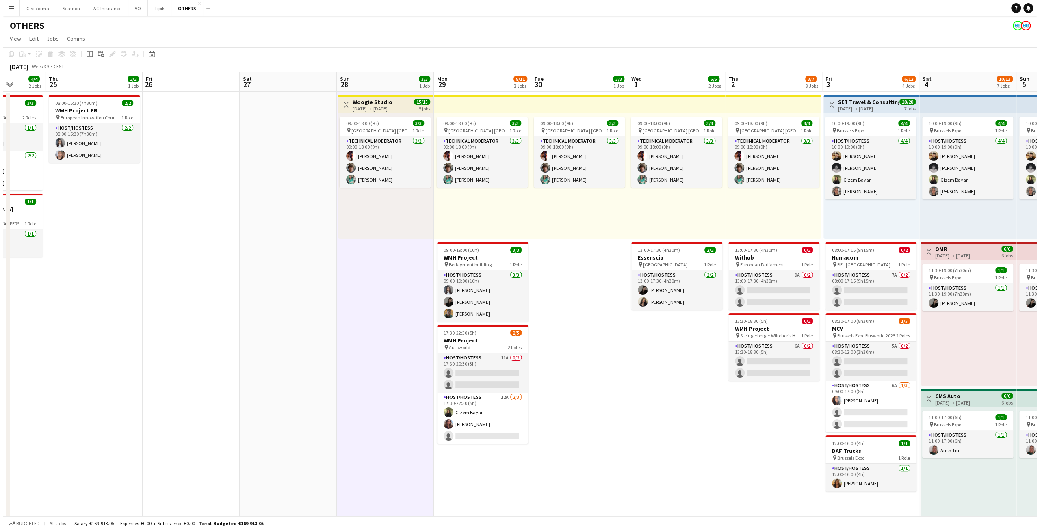
scroll to position [0, 357]
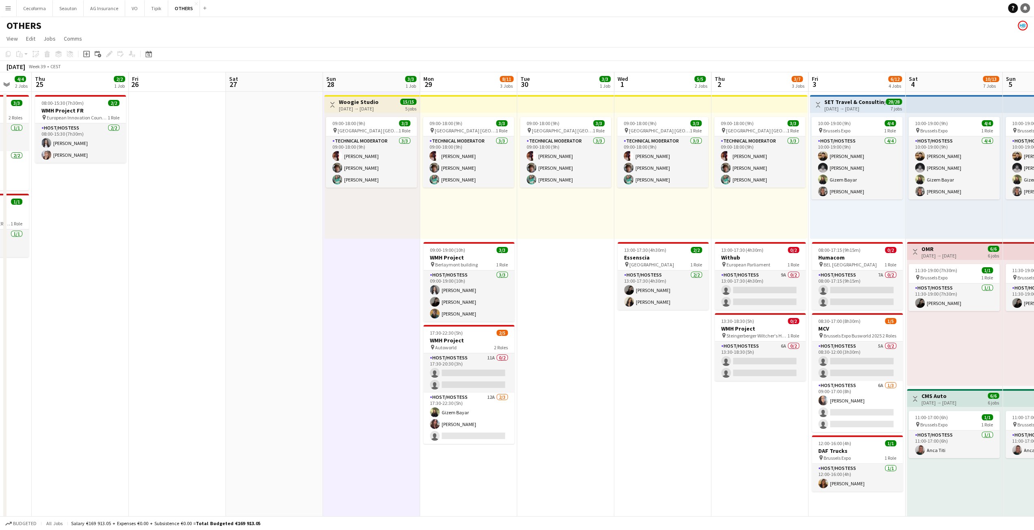
click at [611, 9] on icon at bounding box center [1025, 8] width 4 height 4
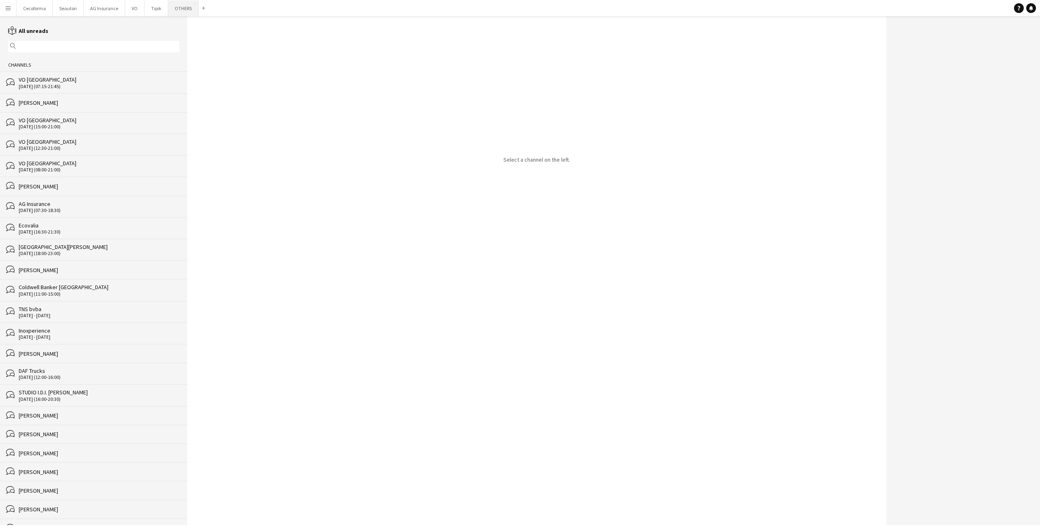
click at [173, 8] on button "OTHERS Close" at bounding box center [183, 8] width 30 height 16
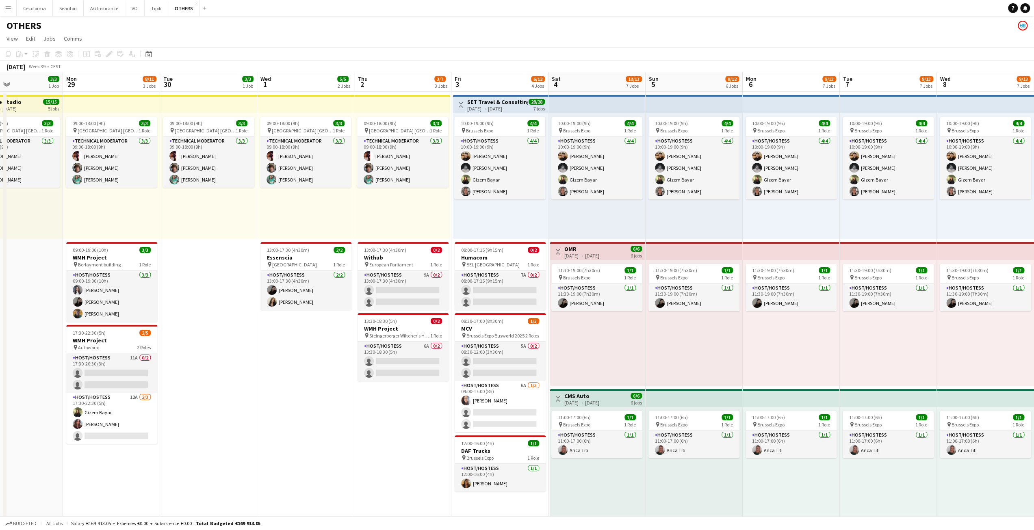
drag, startPoint x: 784, startPoint y: 286, endPoint x: 132, endPoint y: 317, distance: 652.2
drag, startPoint x: 434, startPoint y: 409, endPoint x: -58, endPoint y: 238, distance: 520.8
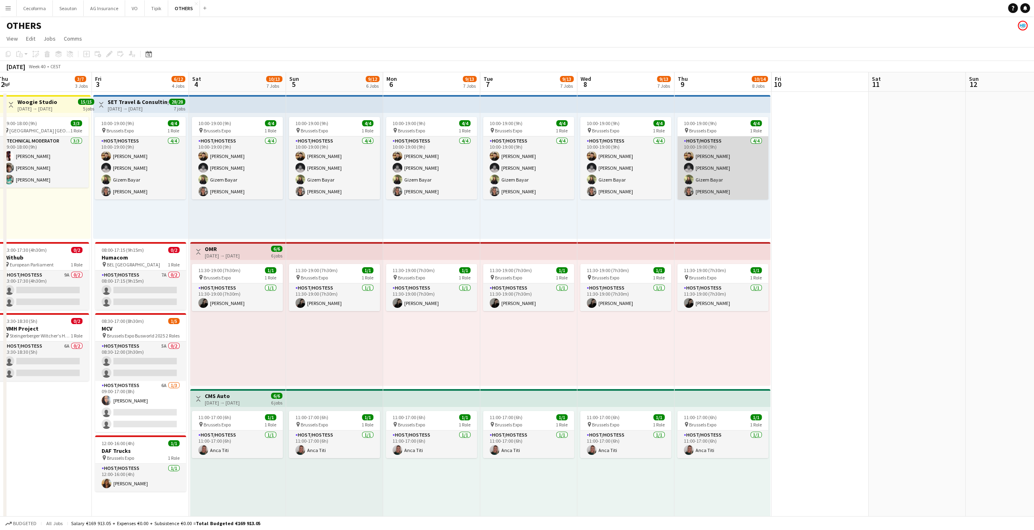
drag, startPoint x: 738, startPoint y: 187, endPoint x: 286, endPoint y: 189, distance: 452.3
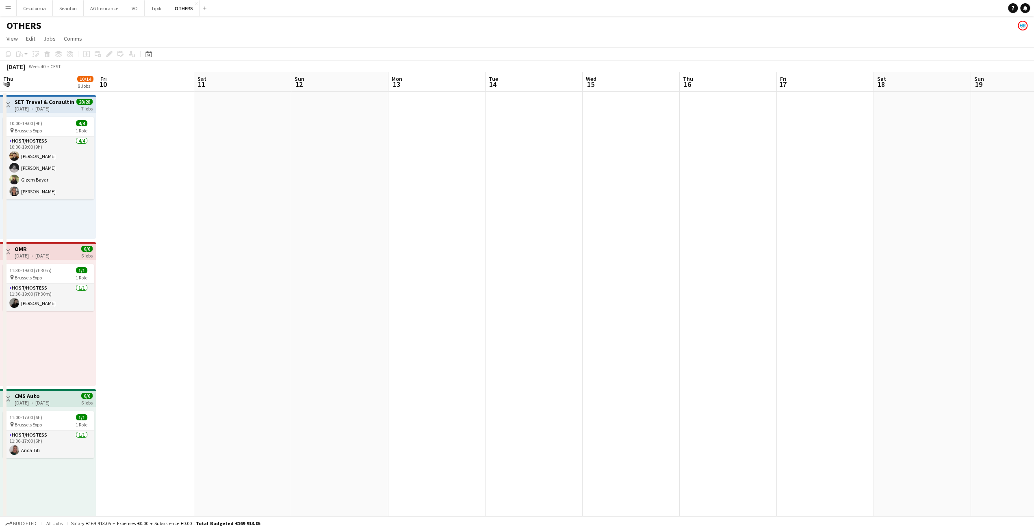
drag, startPoint x: 736, startPoint y: 223, endPoint x: 227, endPoint y: 233, distance: 509.3
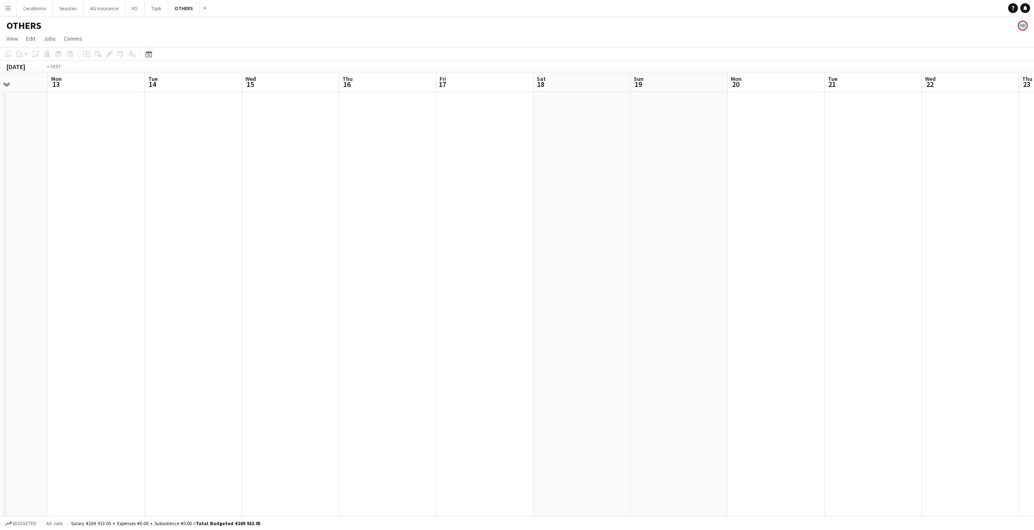
drag, startPoint x: 597, startPoint y: 235, endPoint x: 265, endPoint y: 226, distance: 331.8
click at [129, 9] on button "VO Close" at bounding box center [135, 8] width 20 height 16
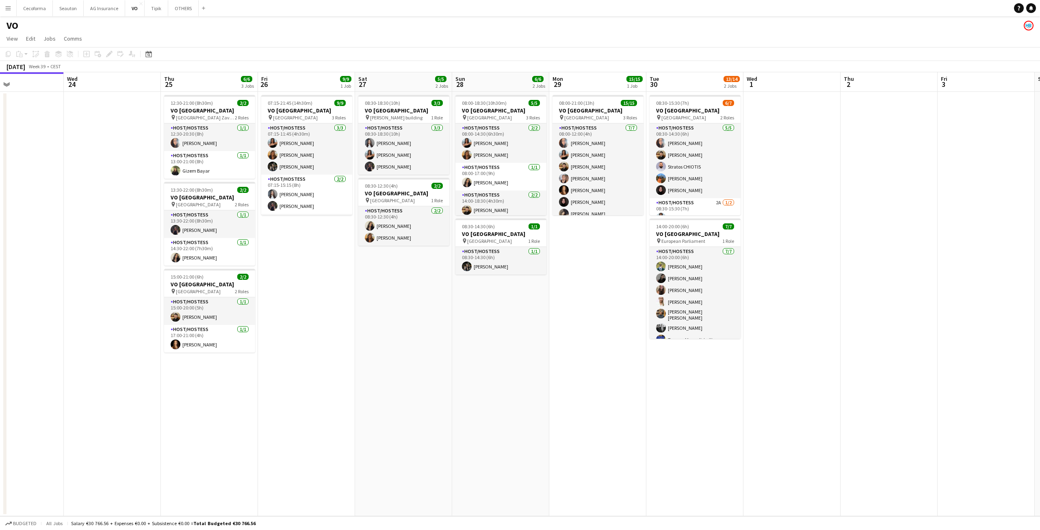
drag, startPoint x: 698, startPoint y: 340, endPoint x: 70, endPoint y: 400, distance: 630.8
click at [70, 400] on app-calendar-viewport "Sat 20 Sun 21 Mon 22 Tue 23 Wed 24 Thu 25 6/6 3 Jobs Fri 26 9/9 1 Job Sat 27 5/…" at bounding box center [520, 294] width 1040 height 444
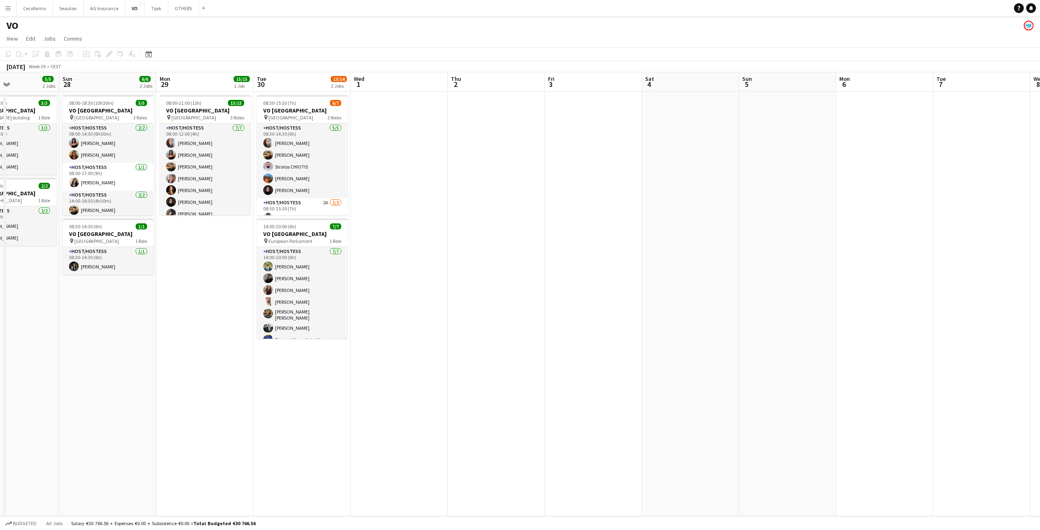
scroll to position [0, 215]
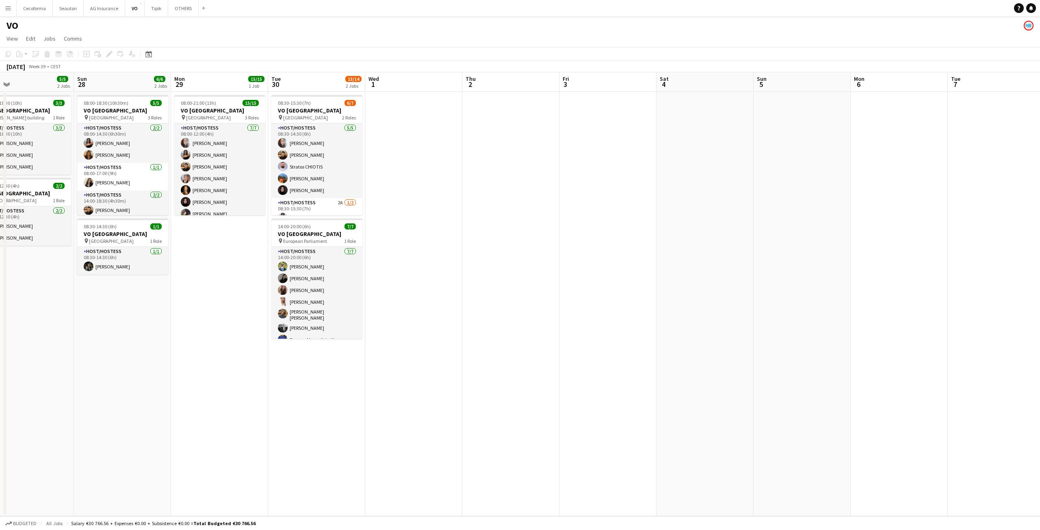
drag, startPoint x: 114, startPoint y: 290, endPoint x: 302, endPoint y: 344, distance: 195.3
click at [302, 344] on app-calendar-viewport "Thu 25 6/6 3 Jobs Fri 26 9/9 1 Job Sat 27 5/5 2 Jobs Sun 28 6/6 2 Jobs Mon 29 1…" at bounding box center [520, 294] width 1040 height 444
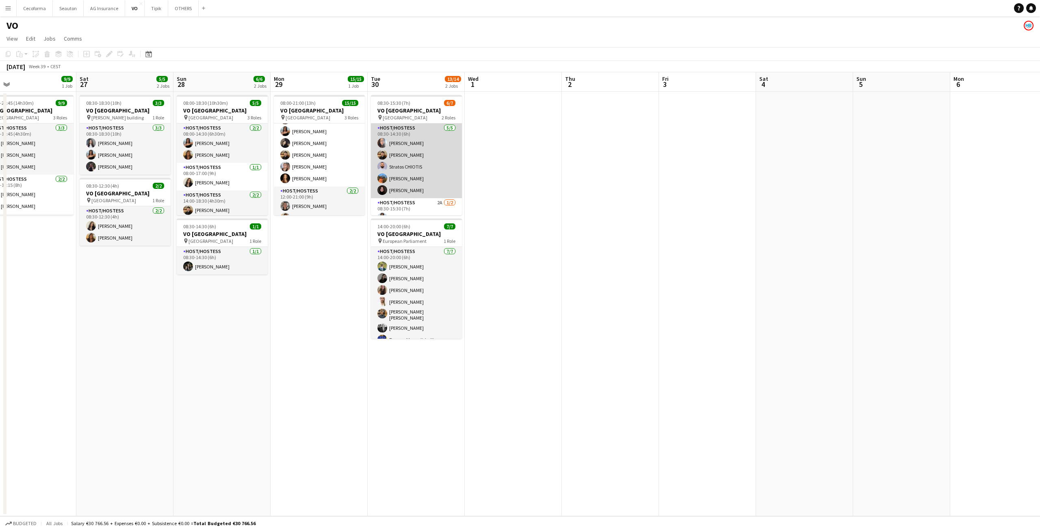
scroll to position [0, 0]
click at [630, 309] on app-date-cell at bounding box center [610, 304] width 97 height 425
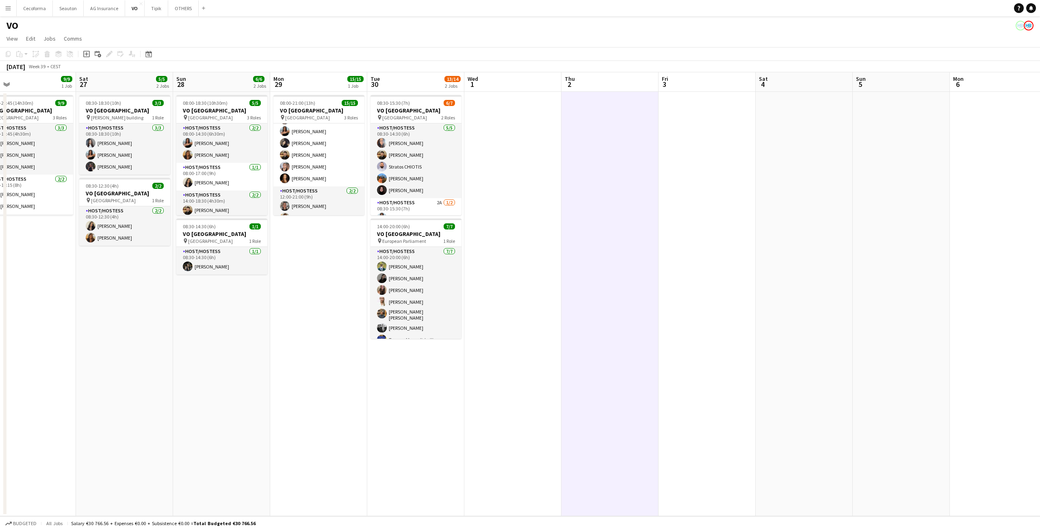
click at [224, 436] on app-date-cell "08:00-18:30 (10h30m) 5/5 VO Europe pin Thon EU Hotel 3 Roles Host/Hostess [DATE…" at bounding box center [221, 304] width 97 height 425
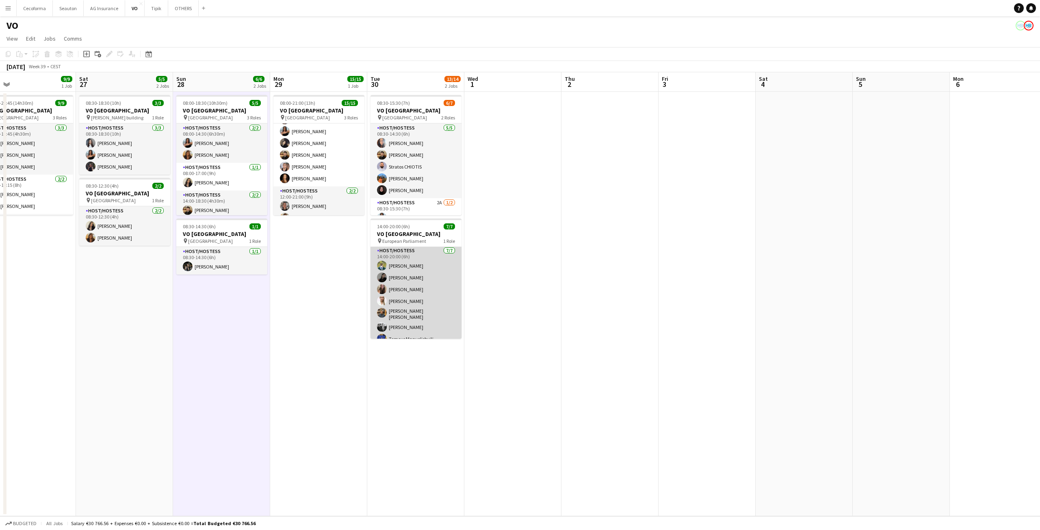
scroll to position [0, 0]
